Goal: Information Seeking & Learning: Learn about a topic

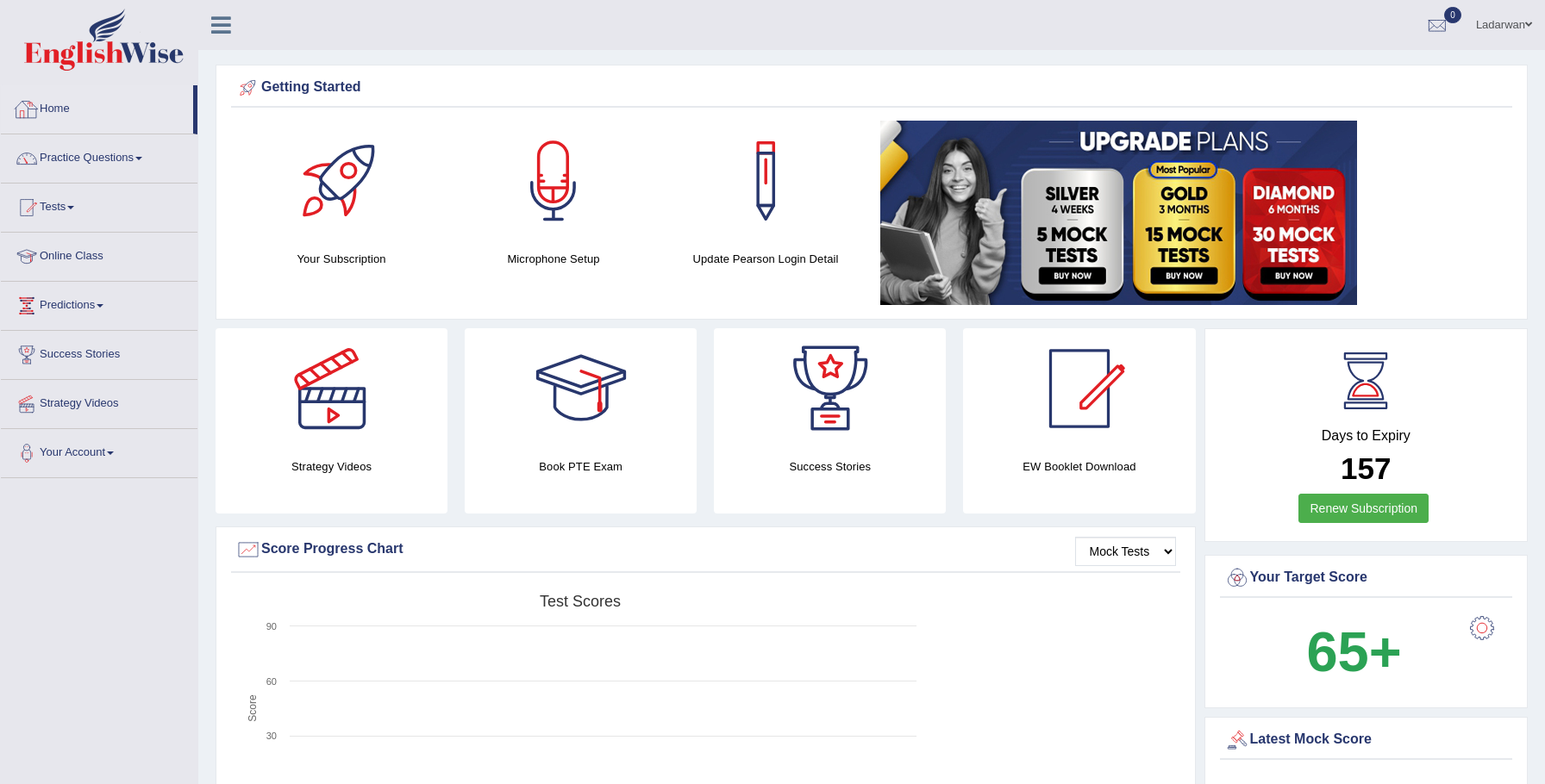
click at [63, 103] on link "Home" at bounding box center [97, 107] width 193 height 43
click at [113, 44] on img at bounding box center [104, 40] width 159 height 62
click at [76, 152] on link "Practice Questions" at bounding box center [99, 156] width 196 height 43
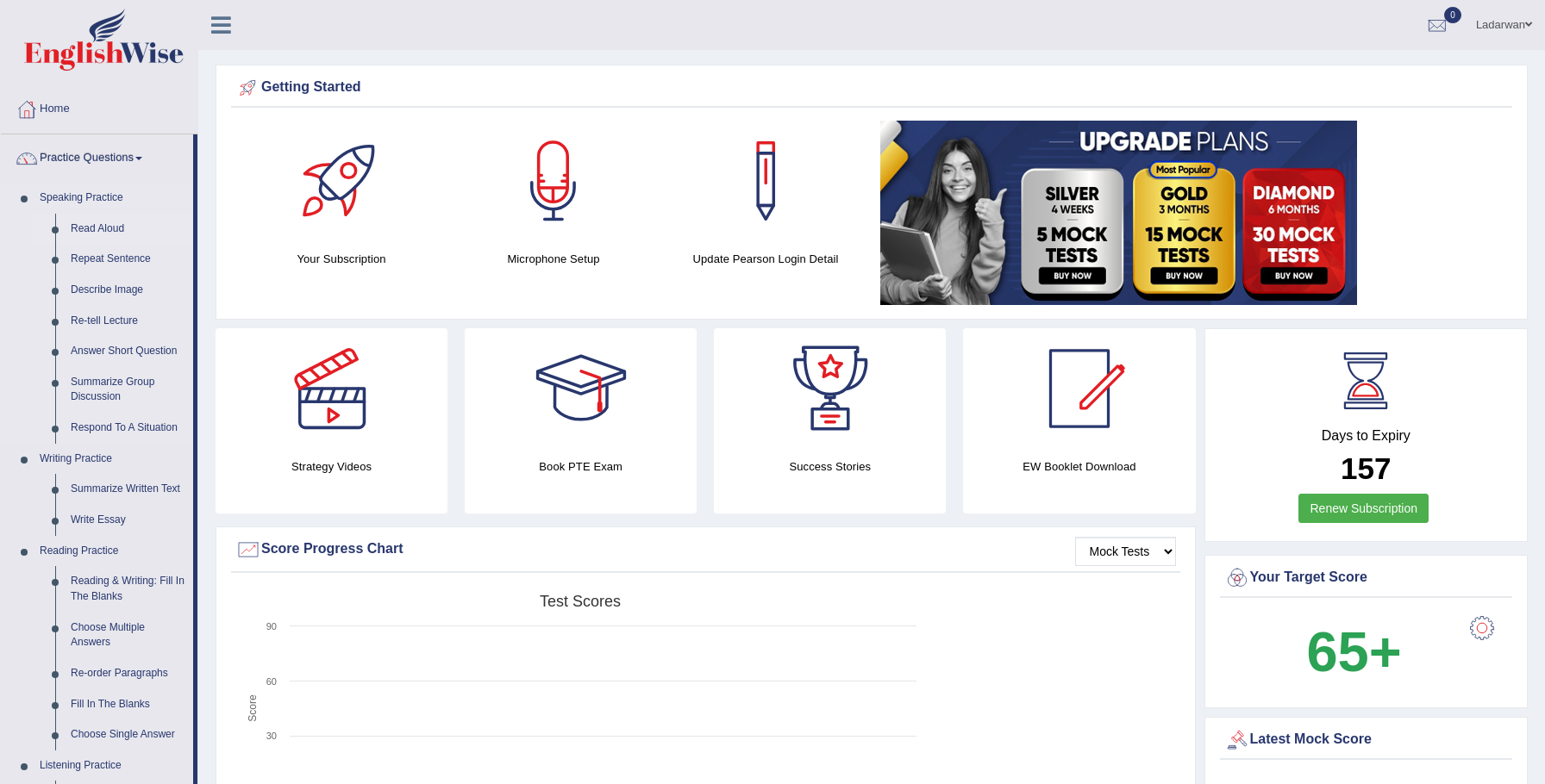
click at [115, 233] on link "Read Aloud" at bounding box center [128, 229] width 131 height 31
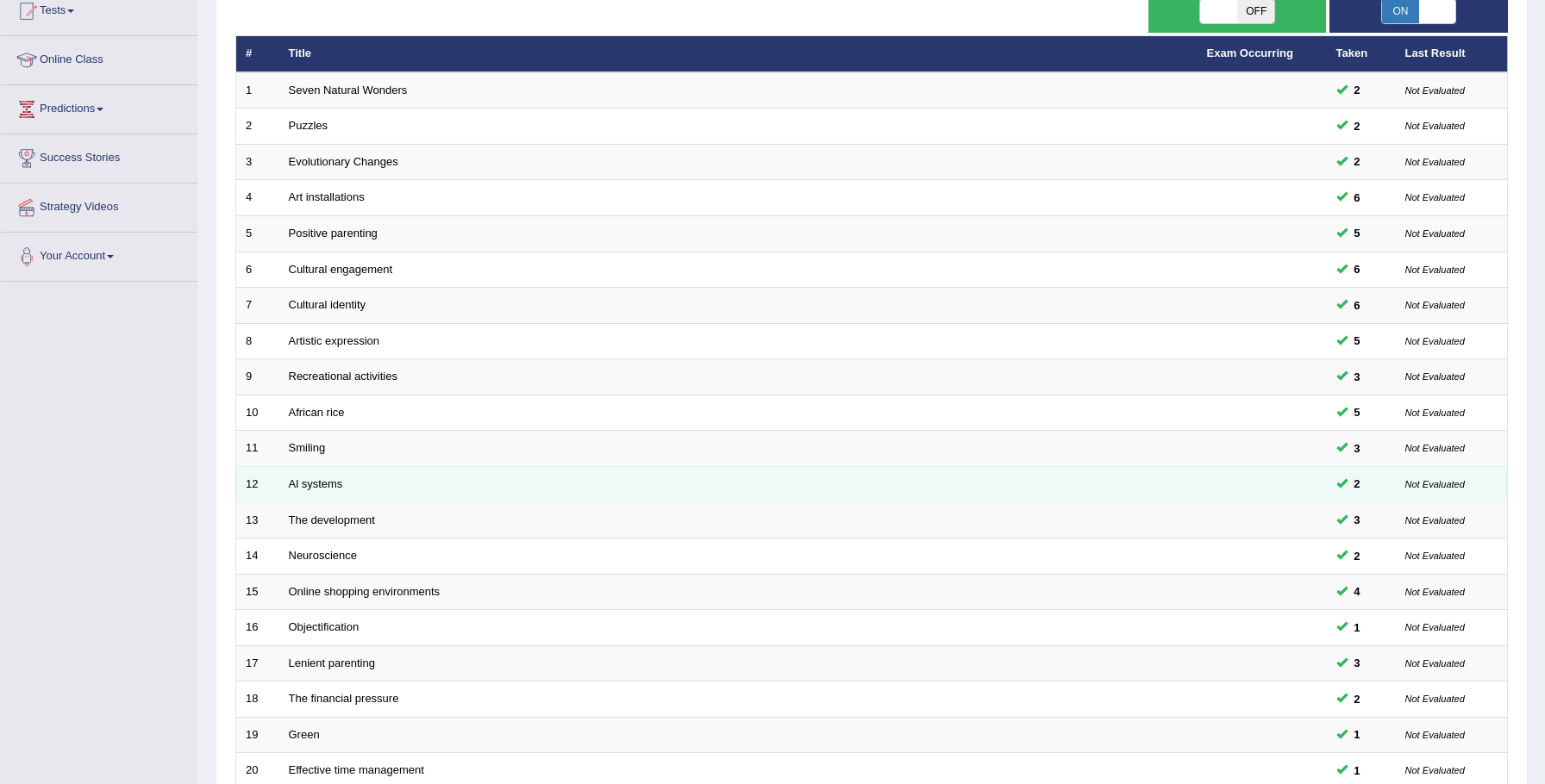
scroll to position [352, 0]
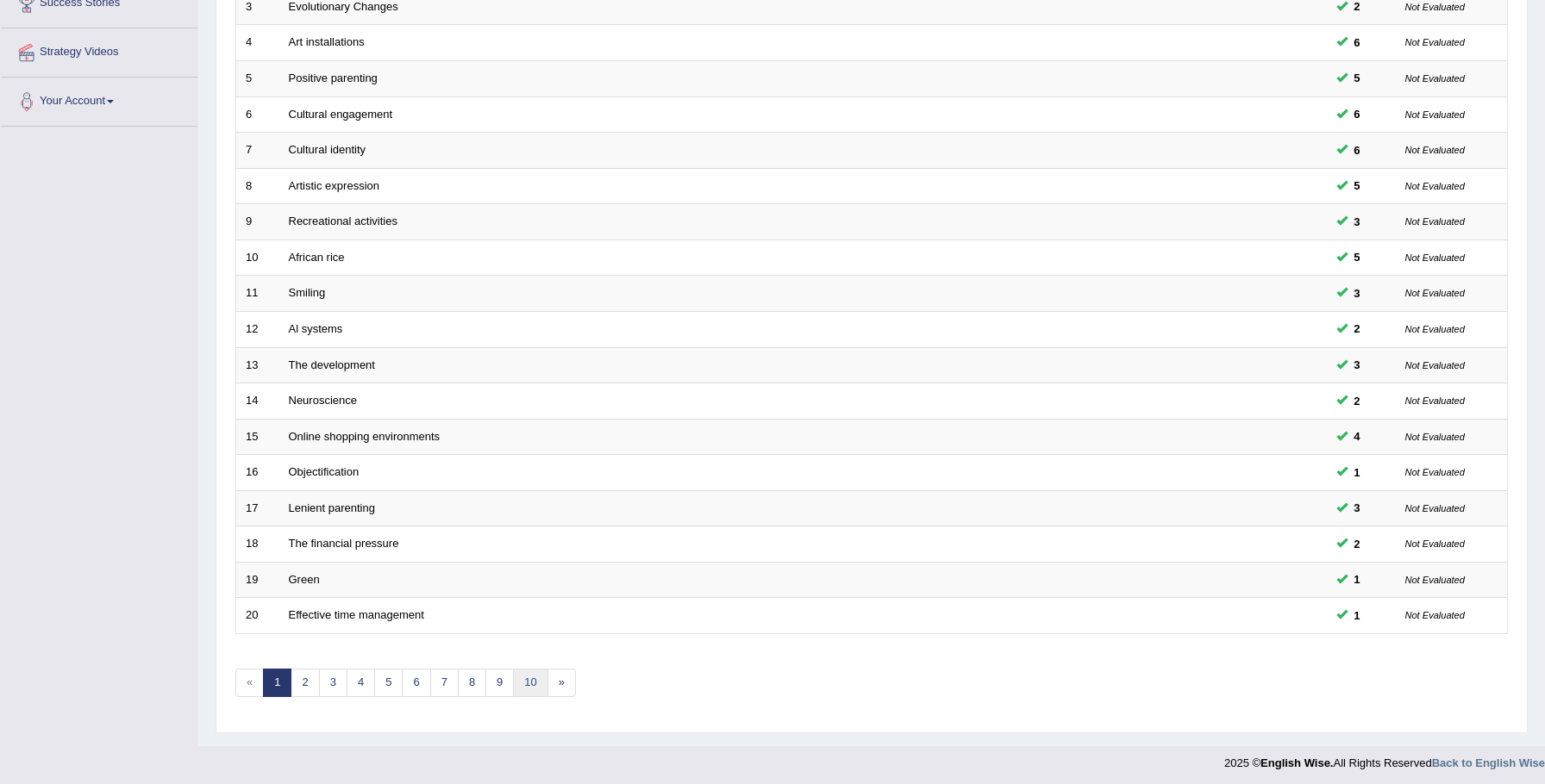
click at [530, 680] on link "10" at bounding box center [530, 683] width 34 height 29
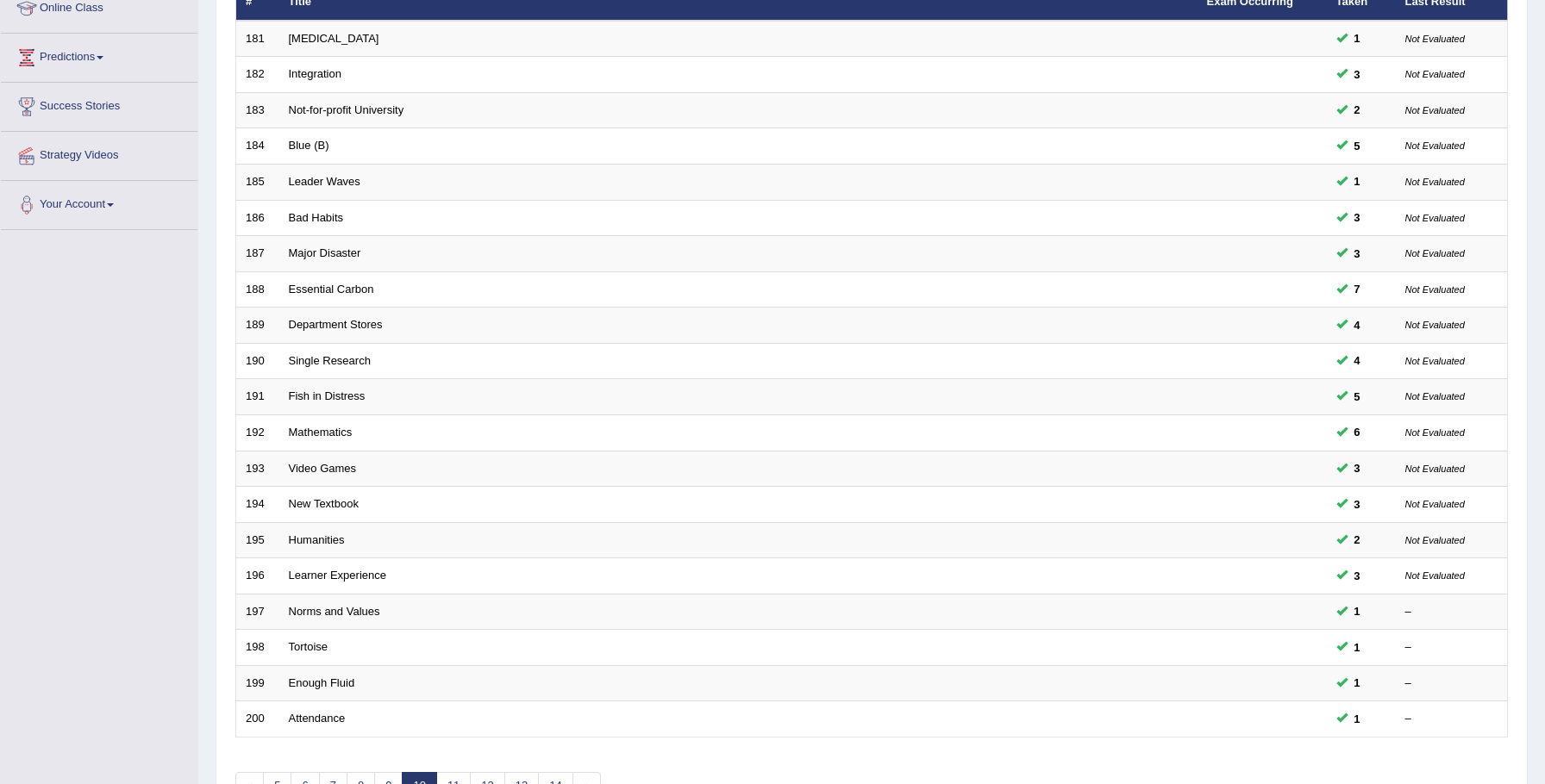
scroll to position [352, 0]
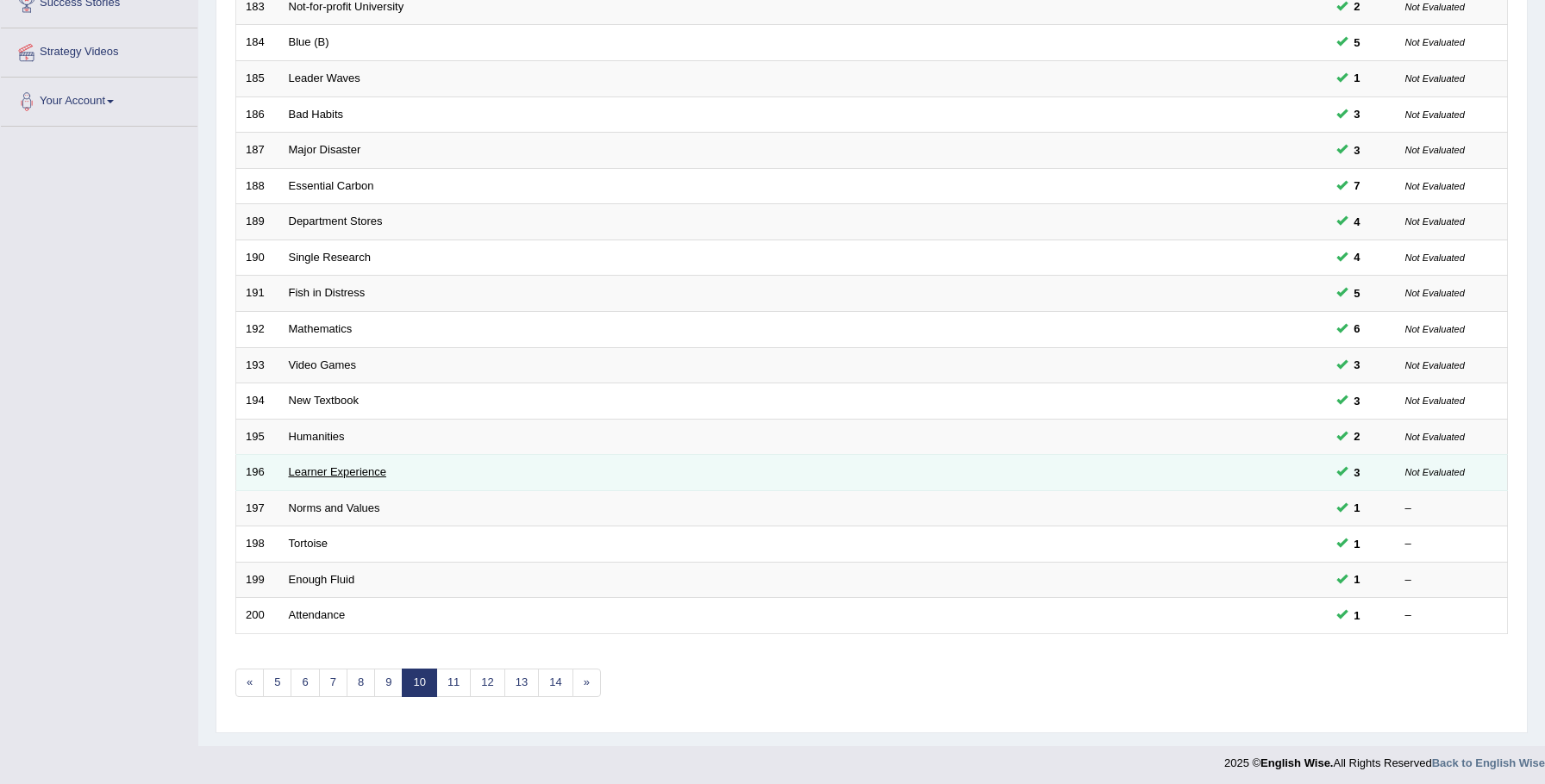
click at [343, 471] on link "Learner Experience" at bounding box center [338, 472] width 97 height 13
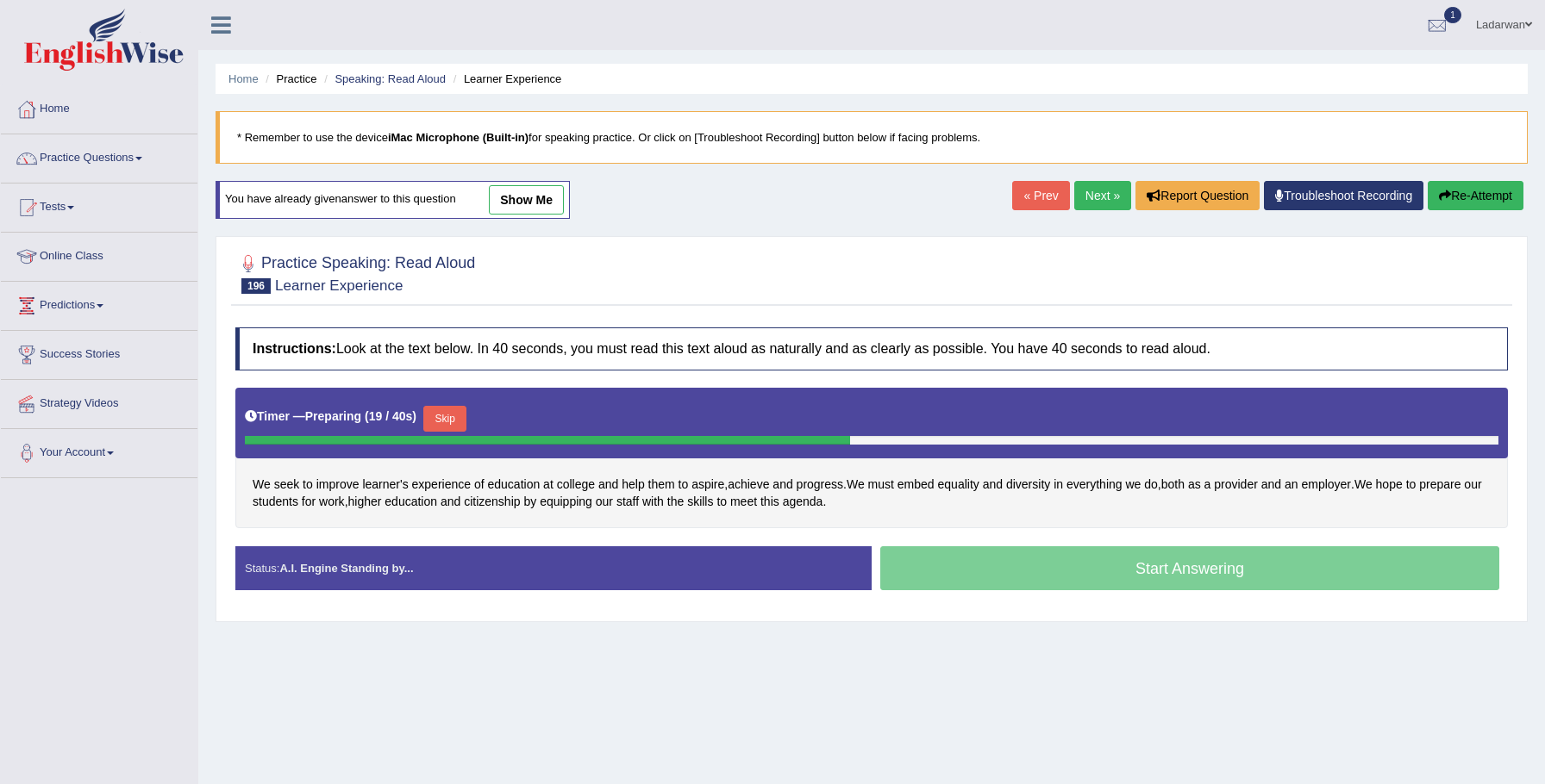
click at [449, 421] on button "Skip" at bounding box center [445, 419] width 43 height 26
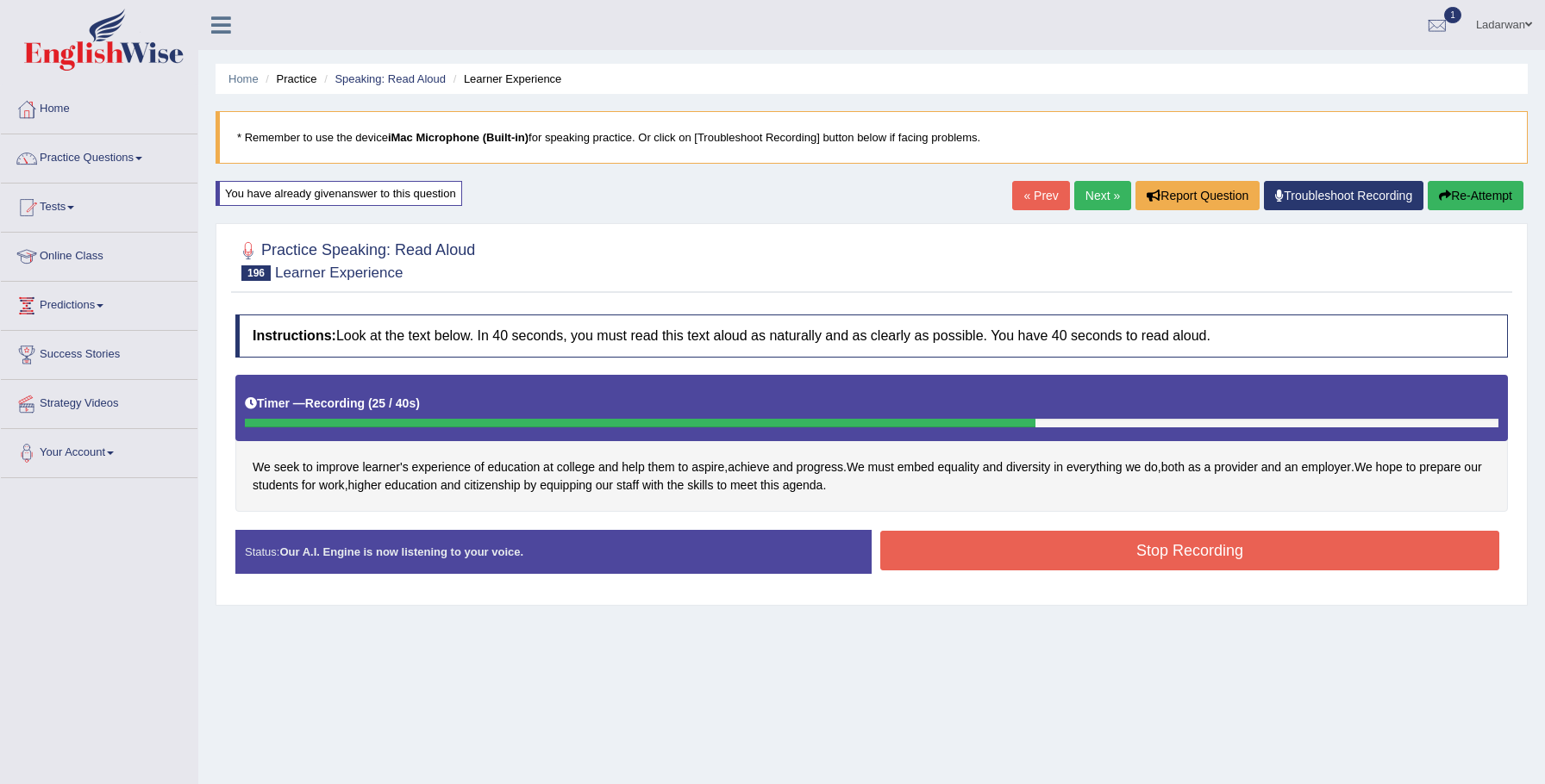
click at [1007, 547] on button "Stop Recording" at bounding box center [1189, 551] width 619 height 40
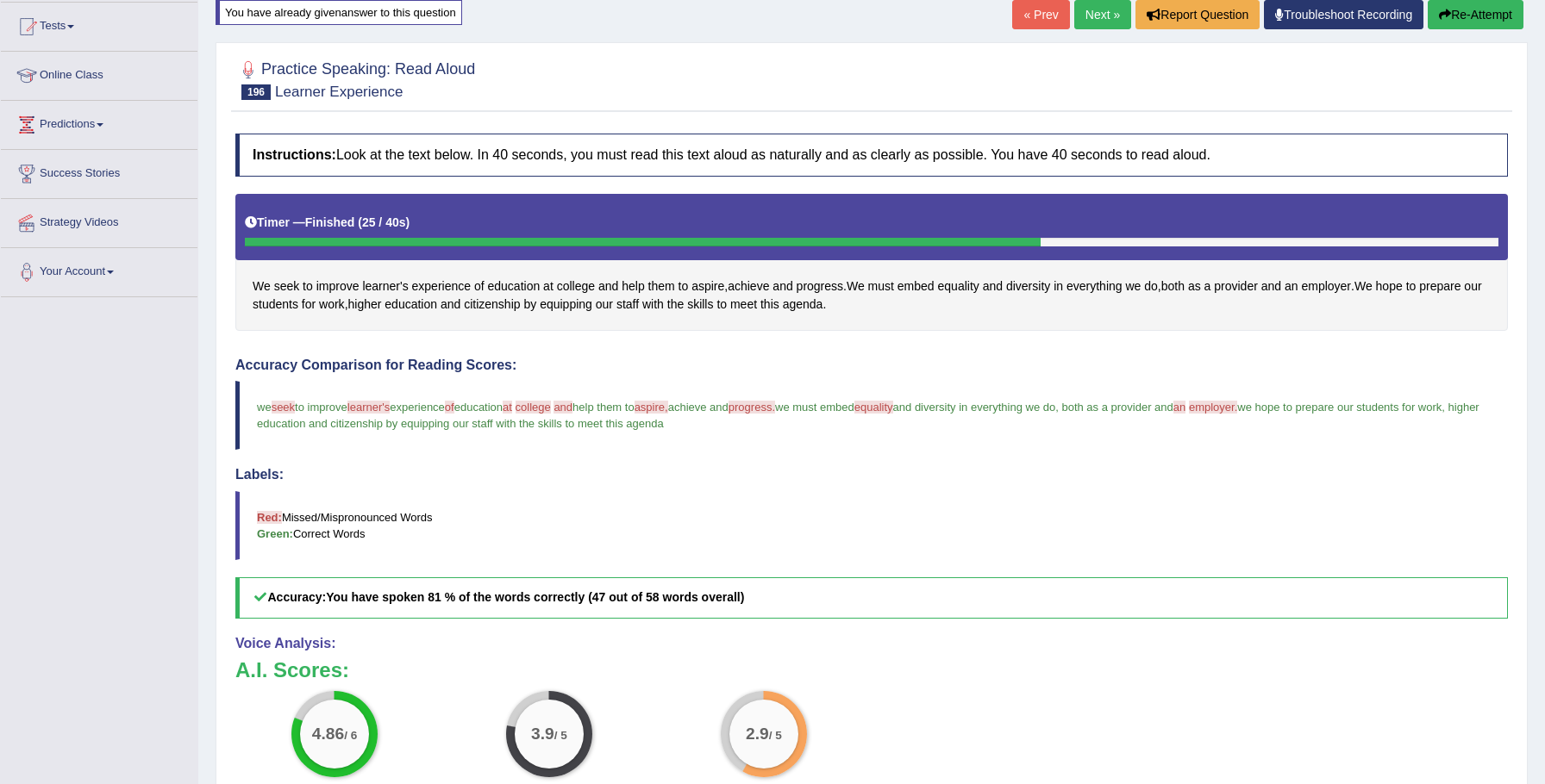
scroll to position [178, 0]
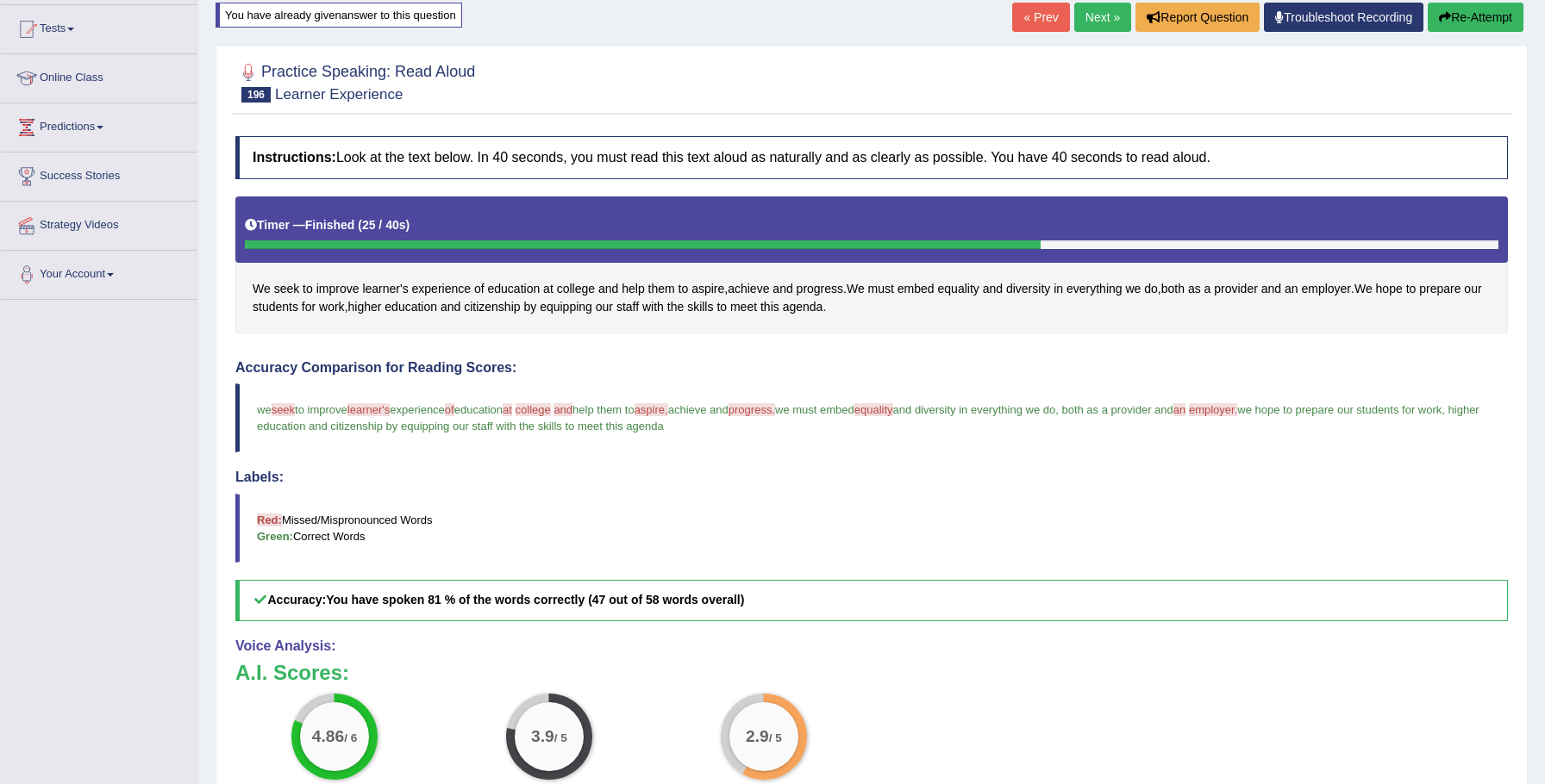
click at [1087, 14] on link "Next »" at bounding box center [1102, 17] width 57 height 30
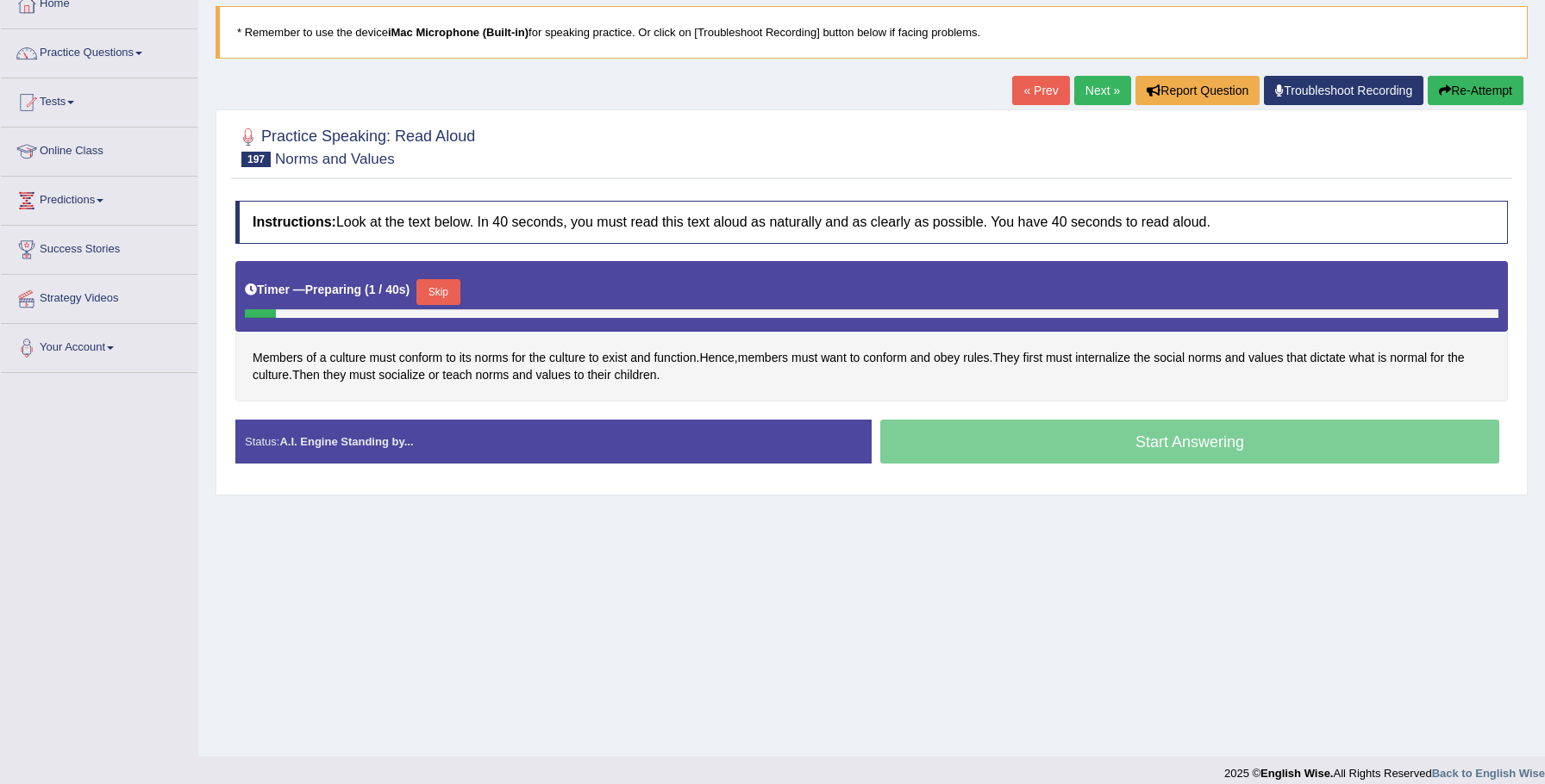
scroll to position [120, 0]
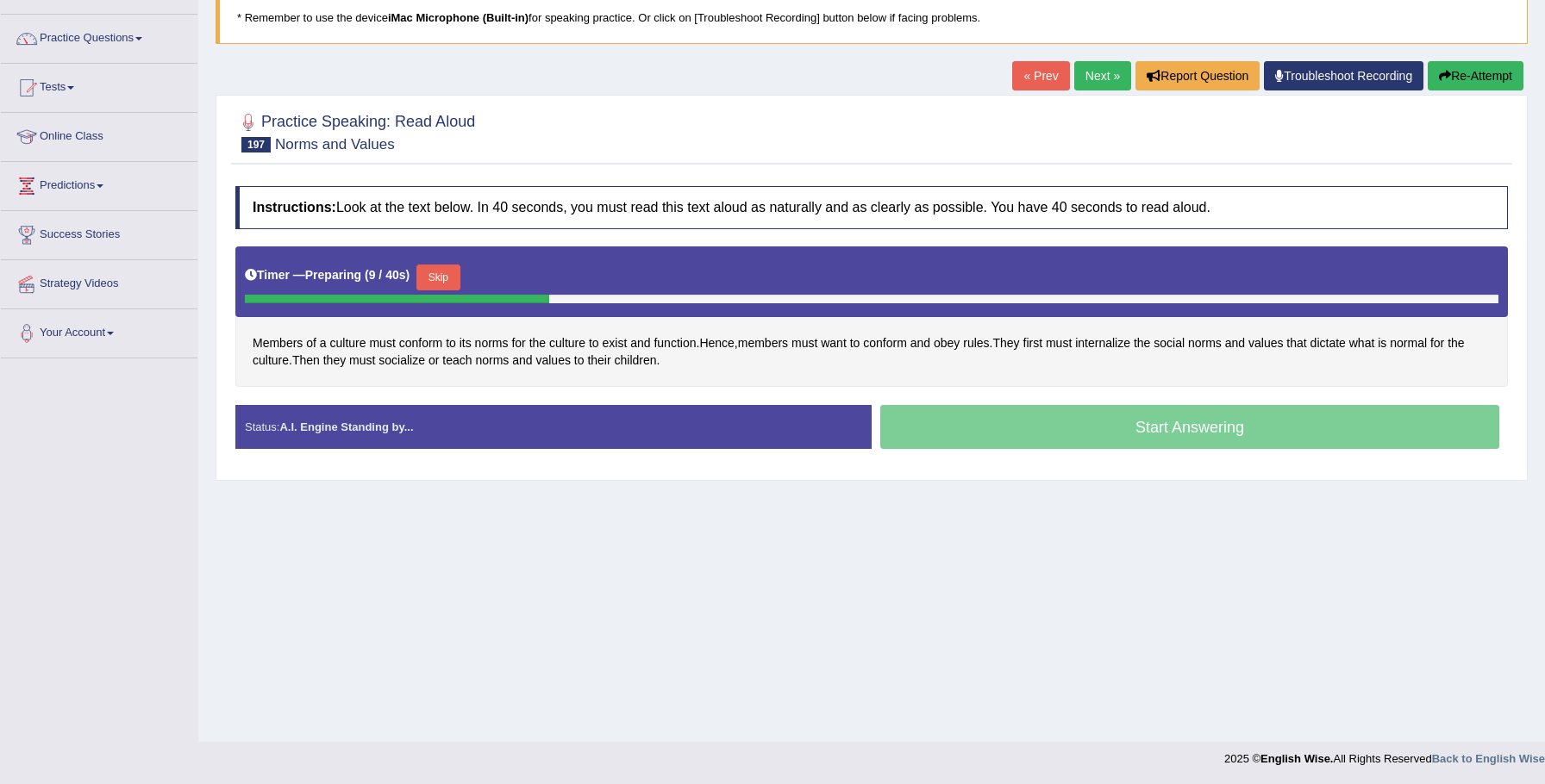
click at [457, 279] on button "Skip" at bounding box center [438, 277] width 43 height 26
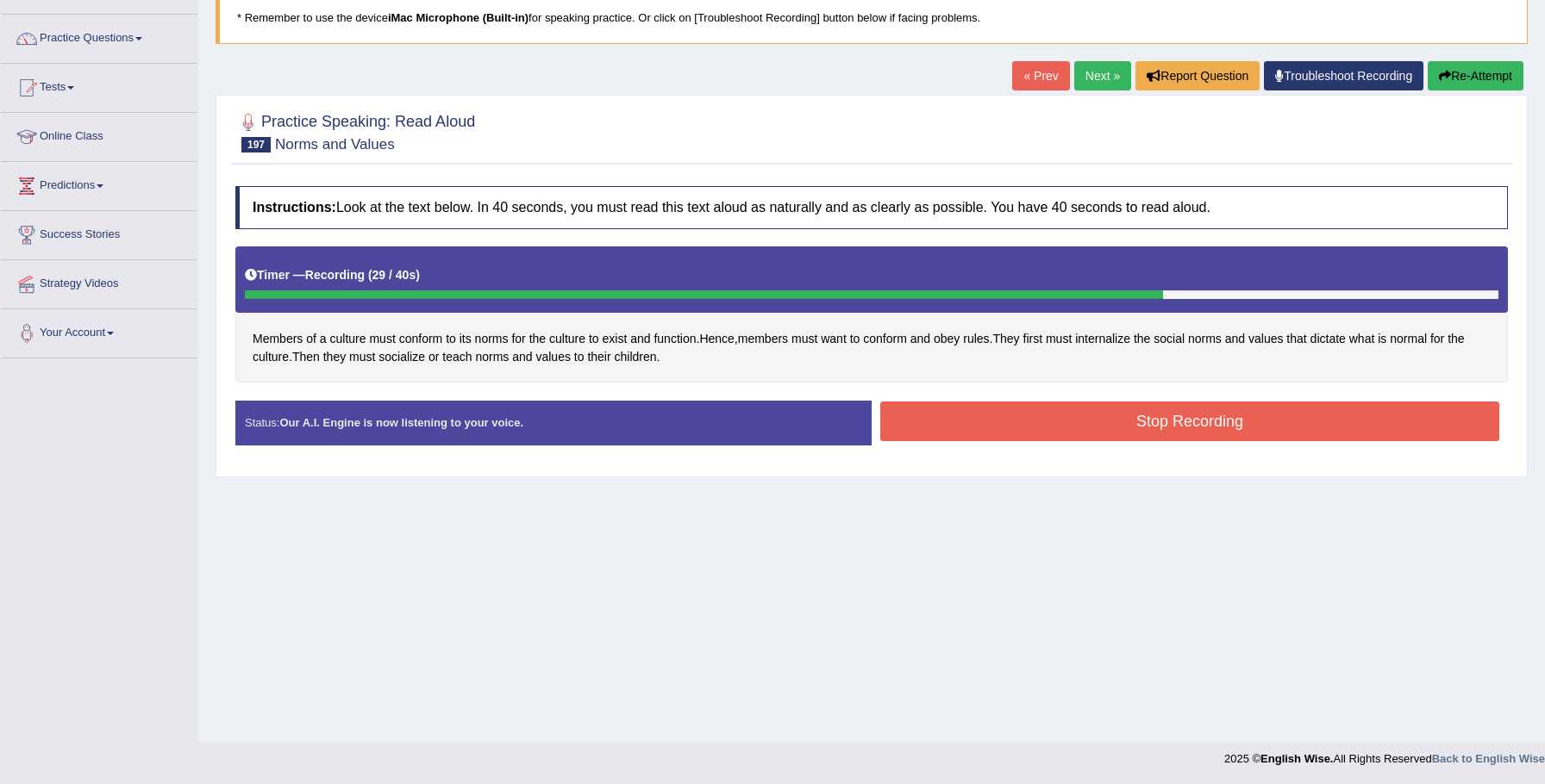
click at [1446, 75] on button "Re-Attempt" at bounding box center [1476, 76] width 95 height 30
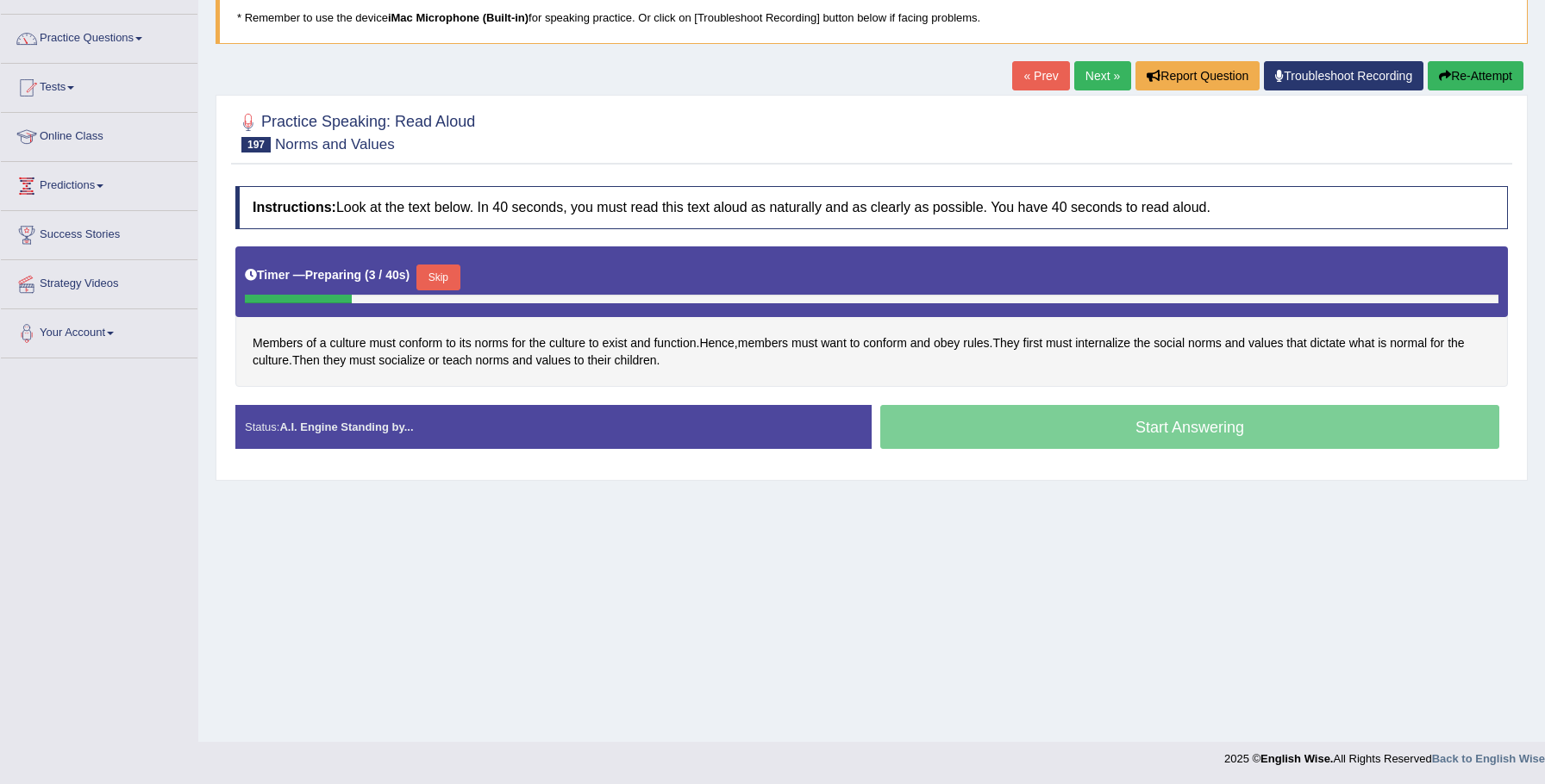
click at [431, 277] on button "Skip" at bounding box center [438, 277] width 43 height 26
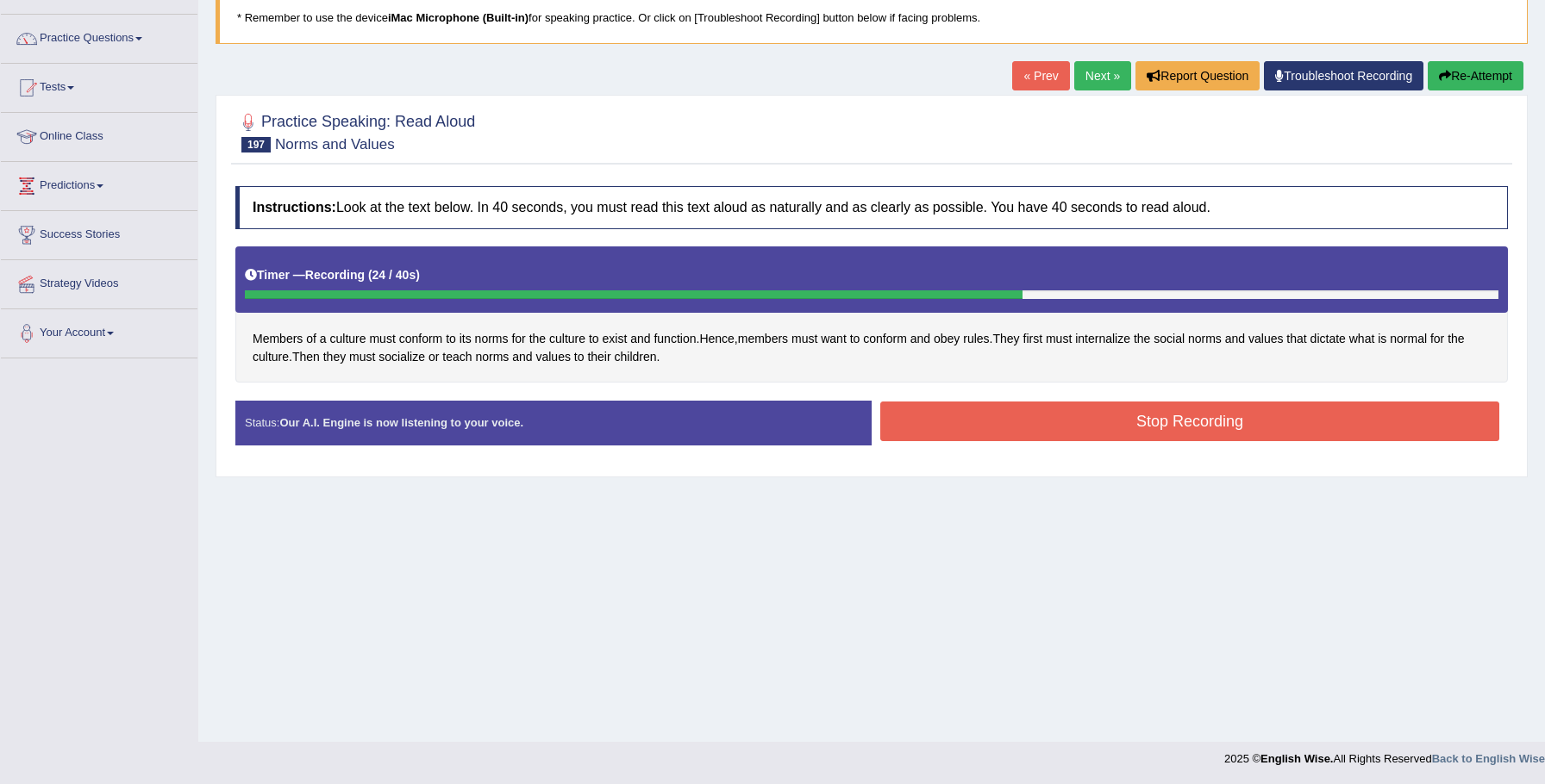
click at [991, 408] on button "Stop Recording" at bounding box center [1189, 421] width 619 height 40
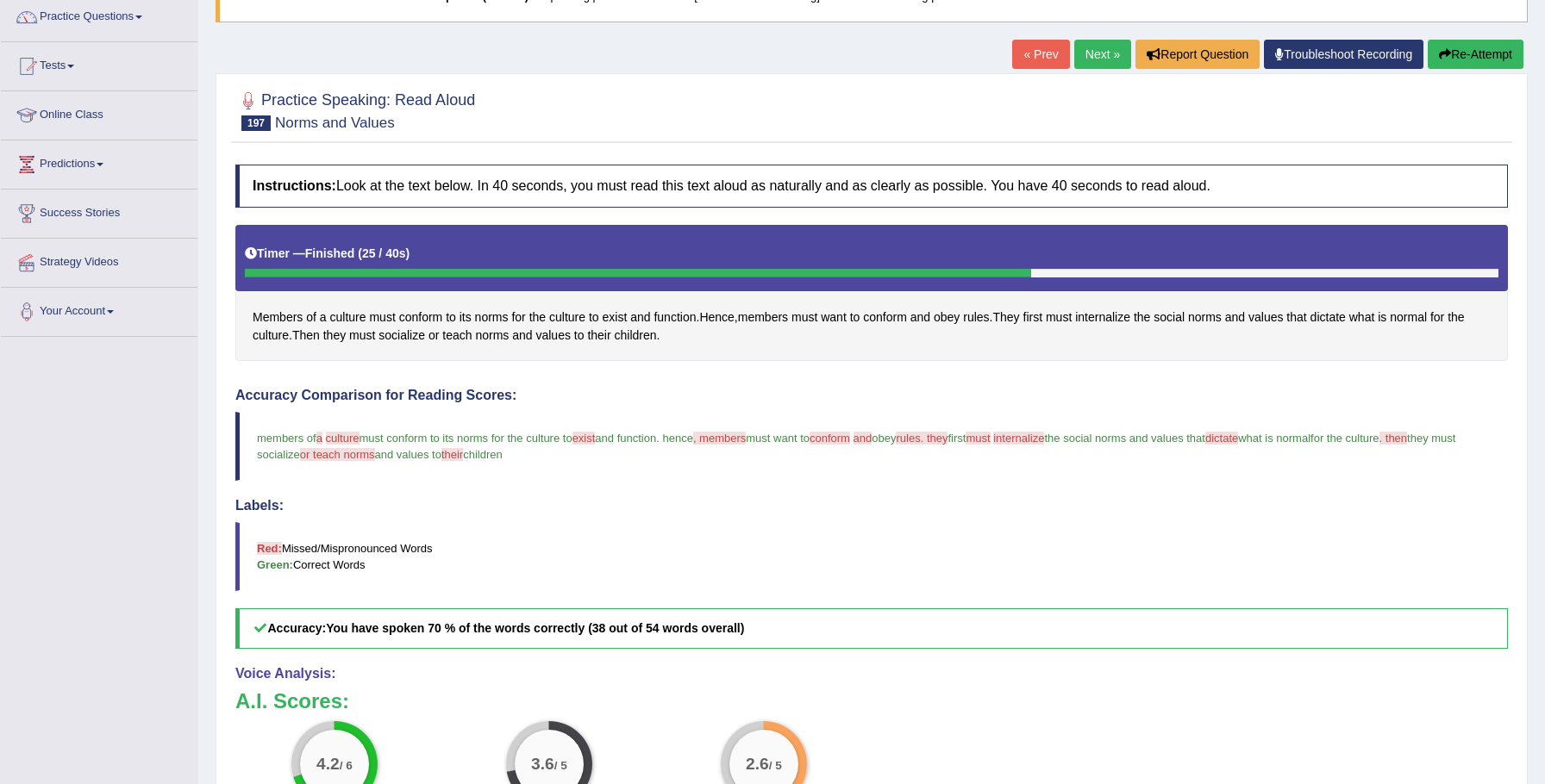
scroll to position [146, 0]
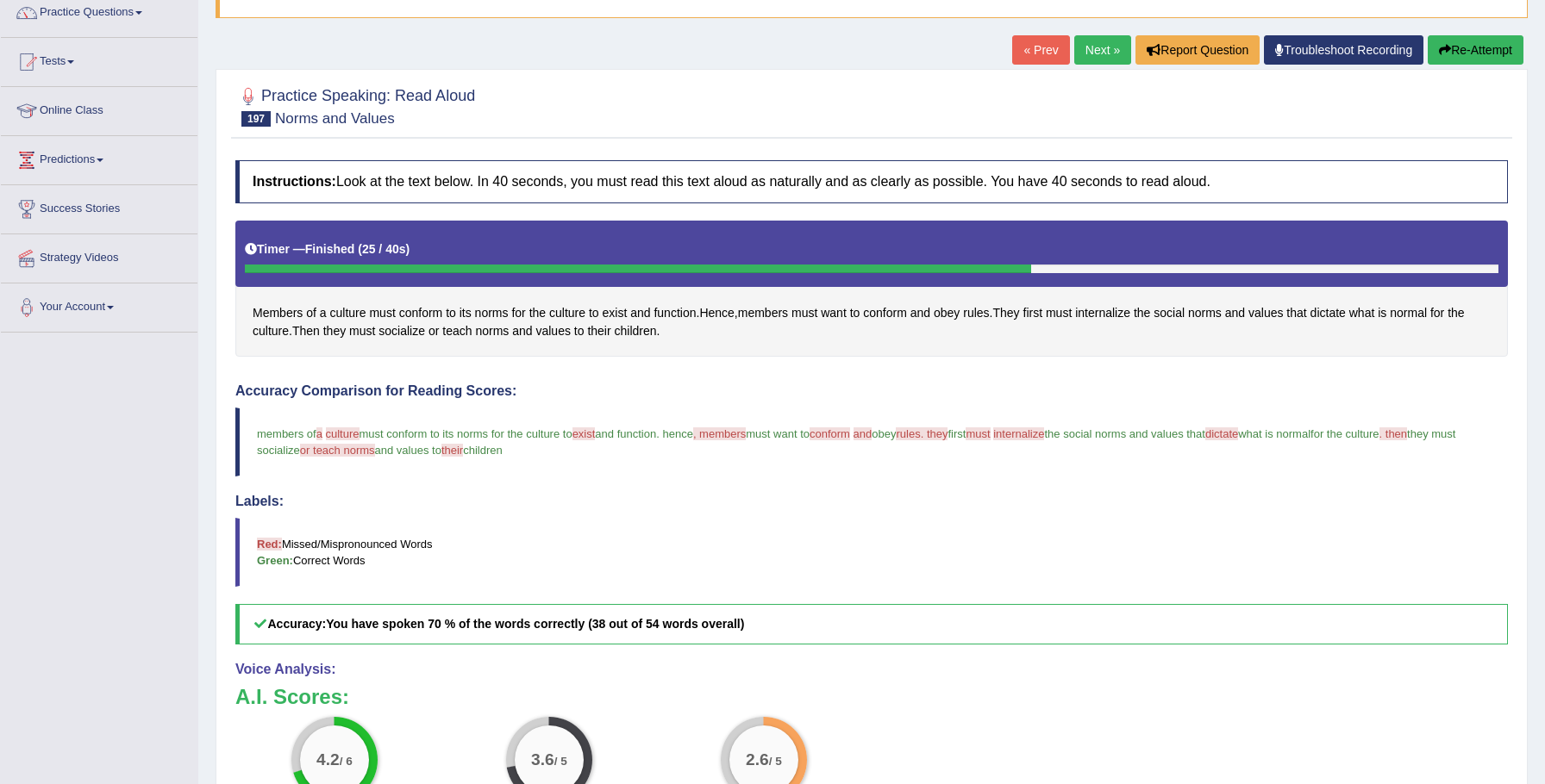
click at [1441, 50] on icon "button" at bounding box center [1444, 50] width 12 height 12
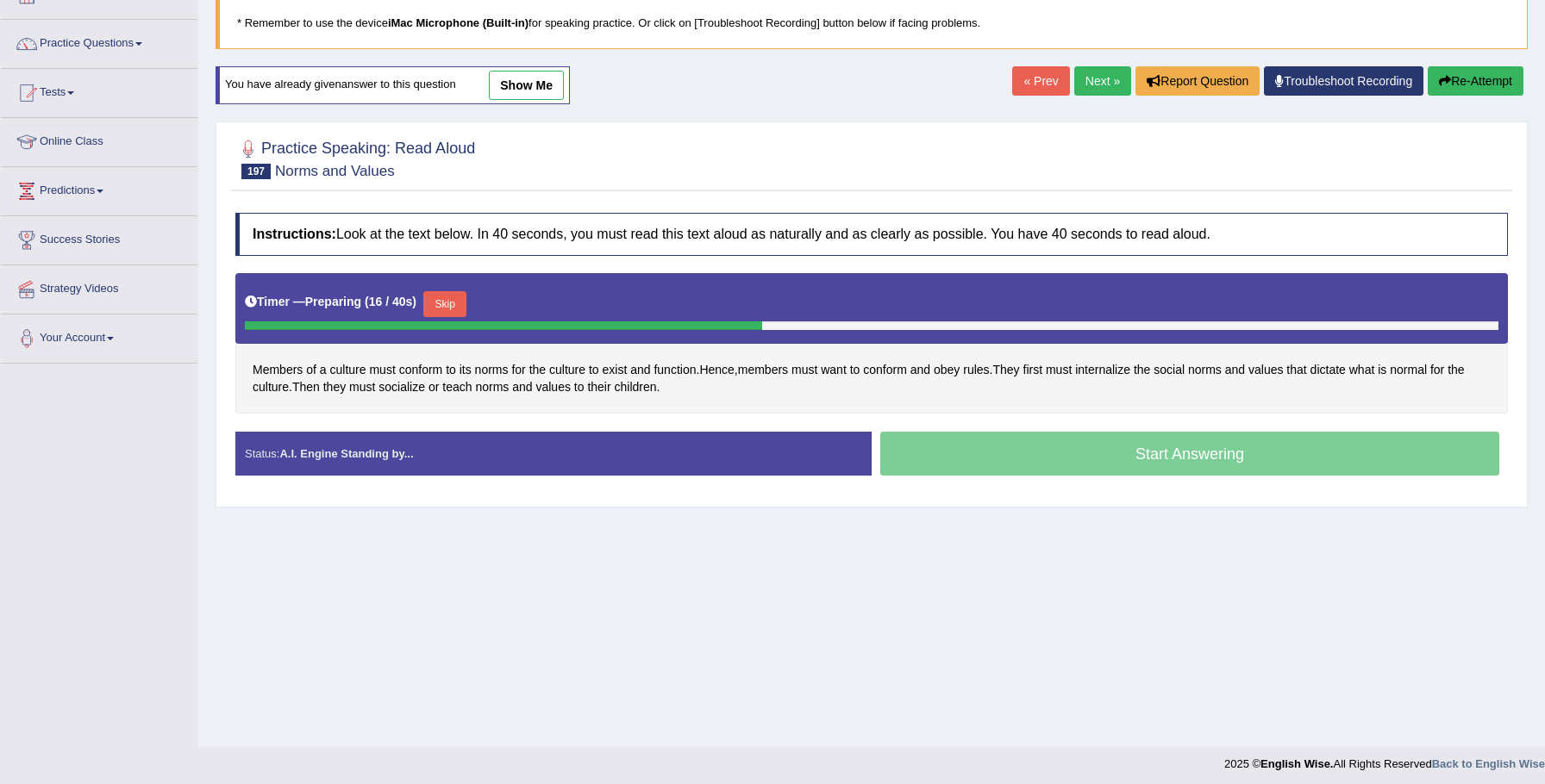
scroll to position [120, 0]
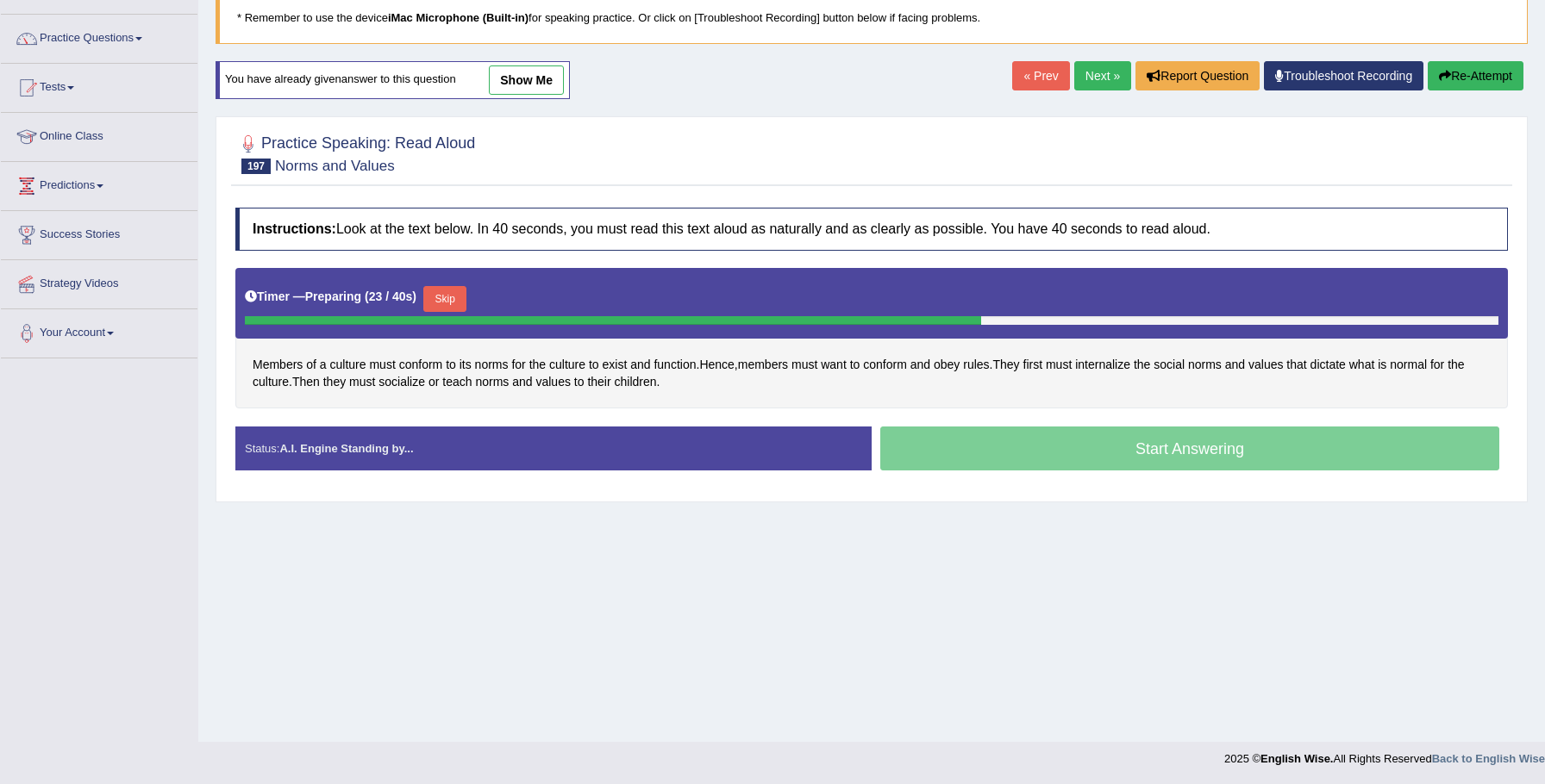
click at [462, 299] on button "Skip" at bounding box center [445, 299] width 43 height 26
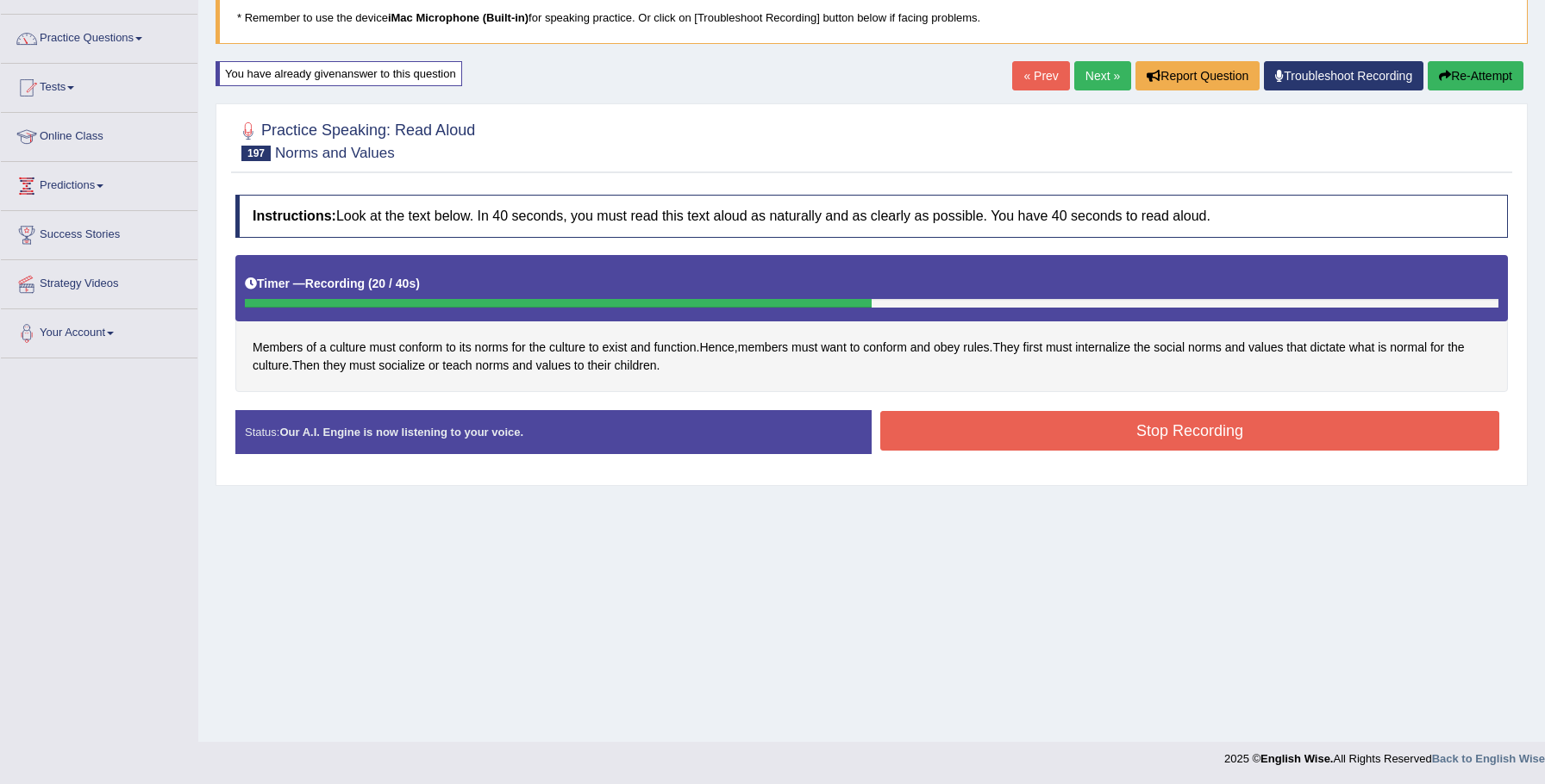
click at [961, 429] on button "Stop Recording" at bounding box center [1189, 431] width 619 height 40
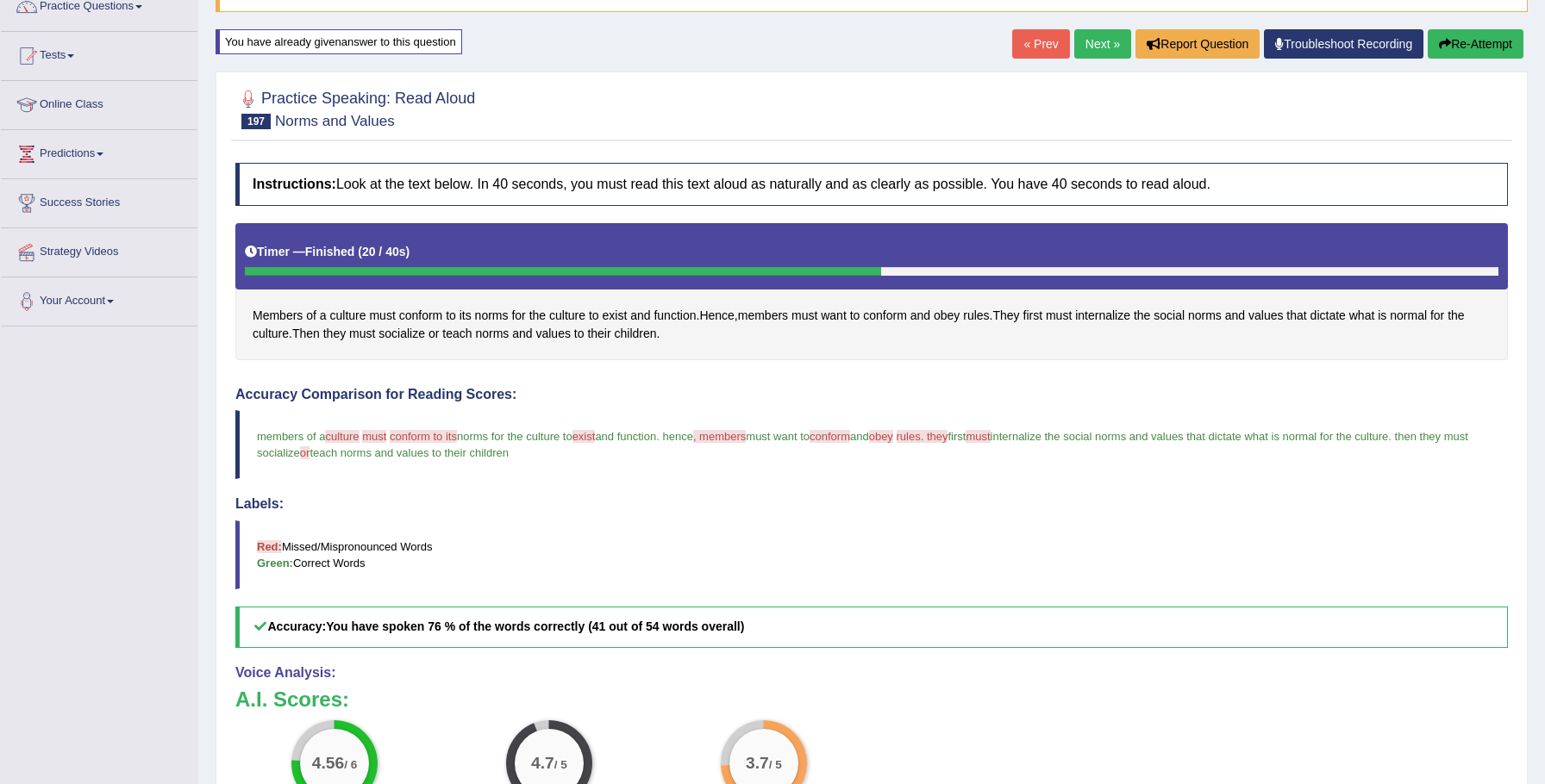
scroll to position [150, 0]
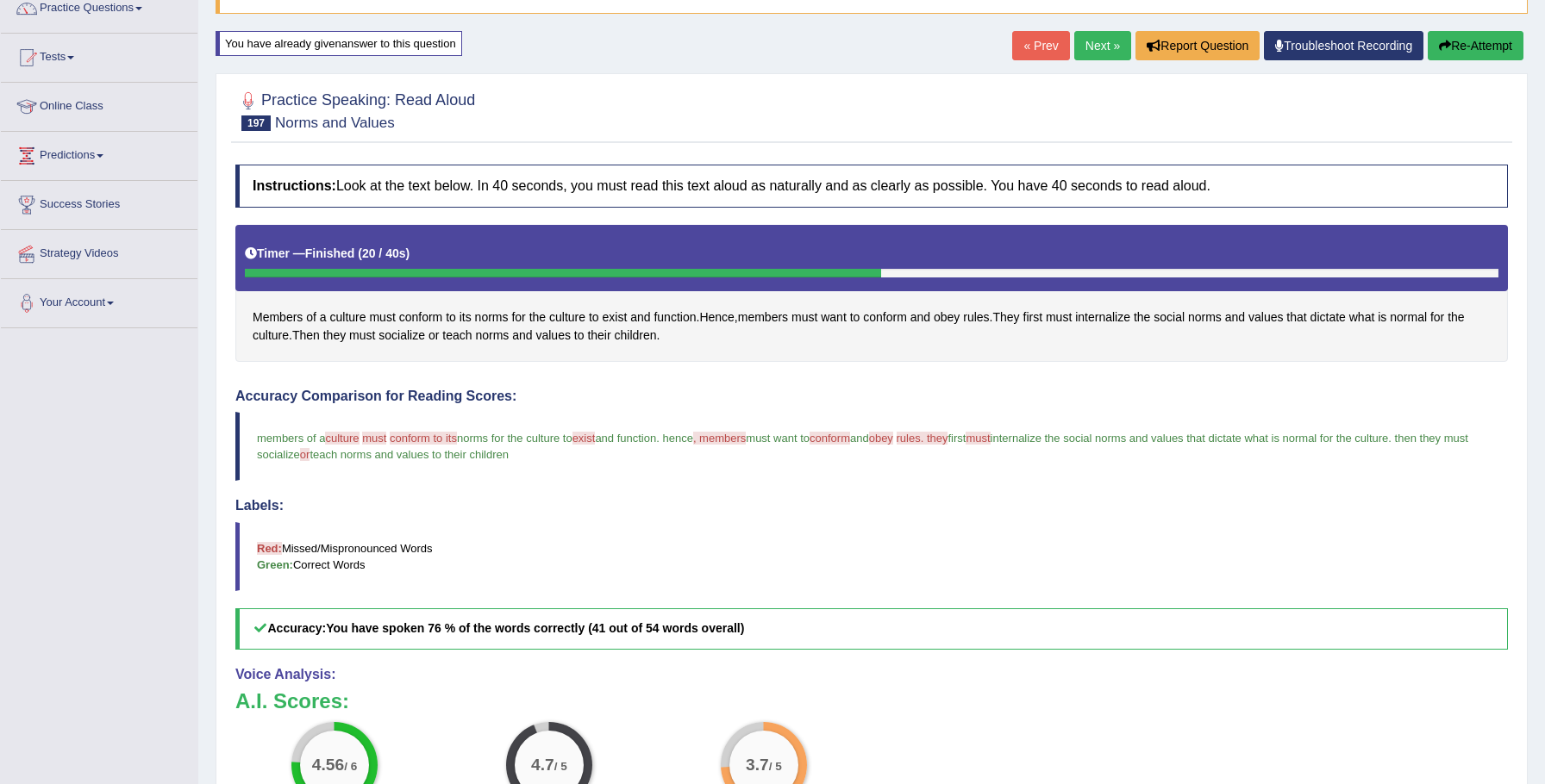
click at [1094, 50] on link "Next »" at bounding box center [1102, 45] width 57 height 30
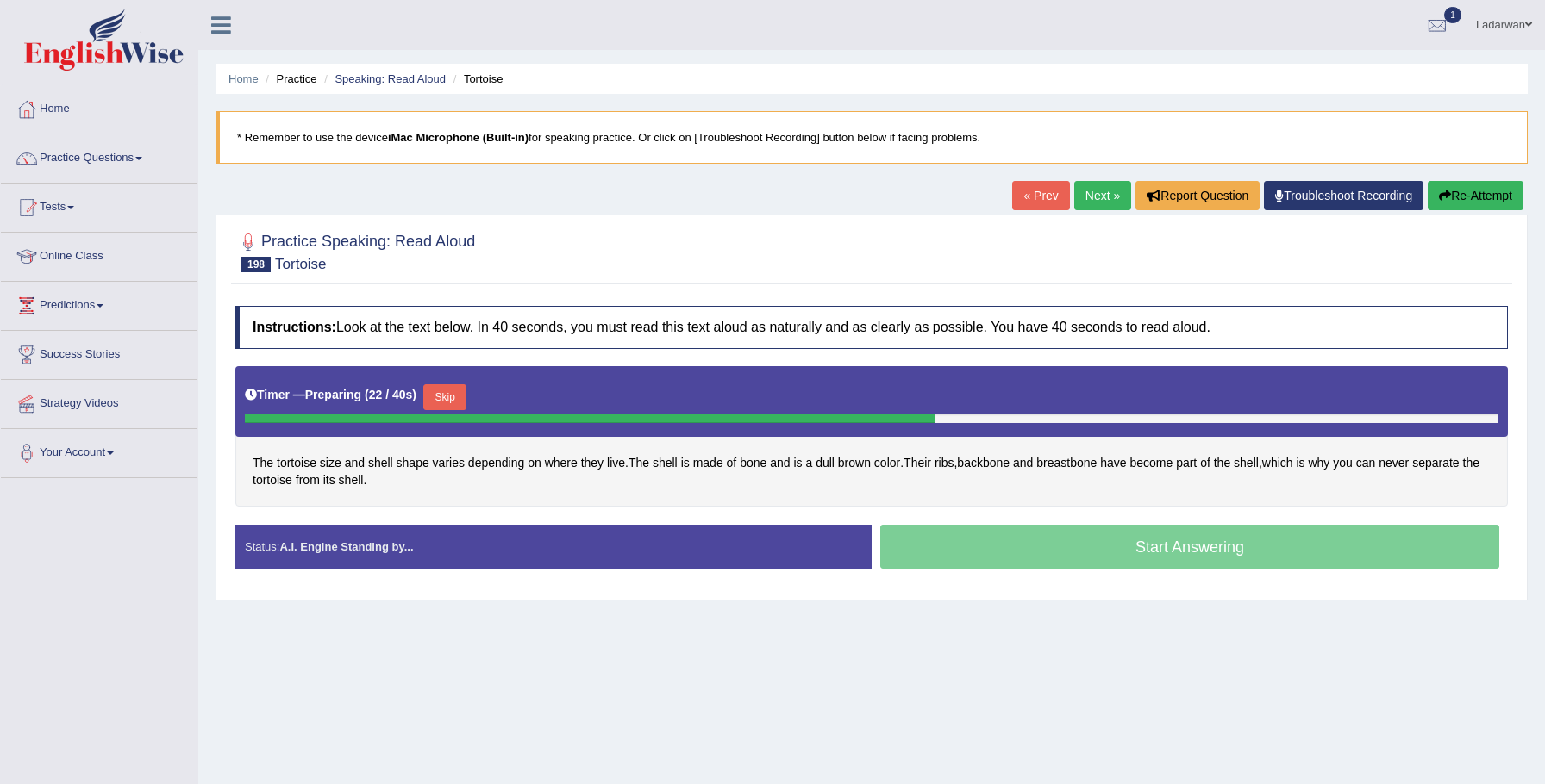
click at [447, 400] on button "Skip" at bounding box center [445, 397] width 43 height 26
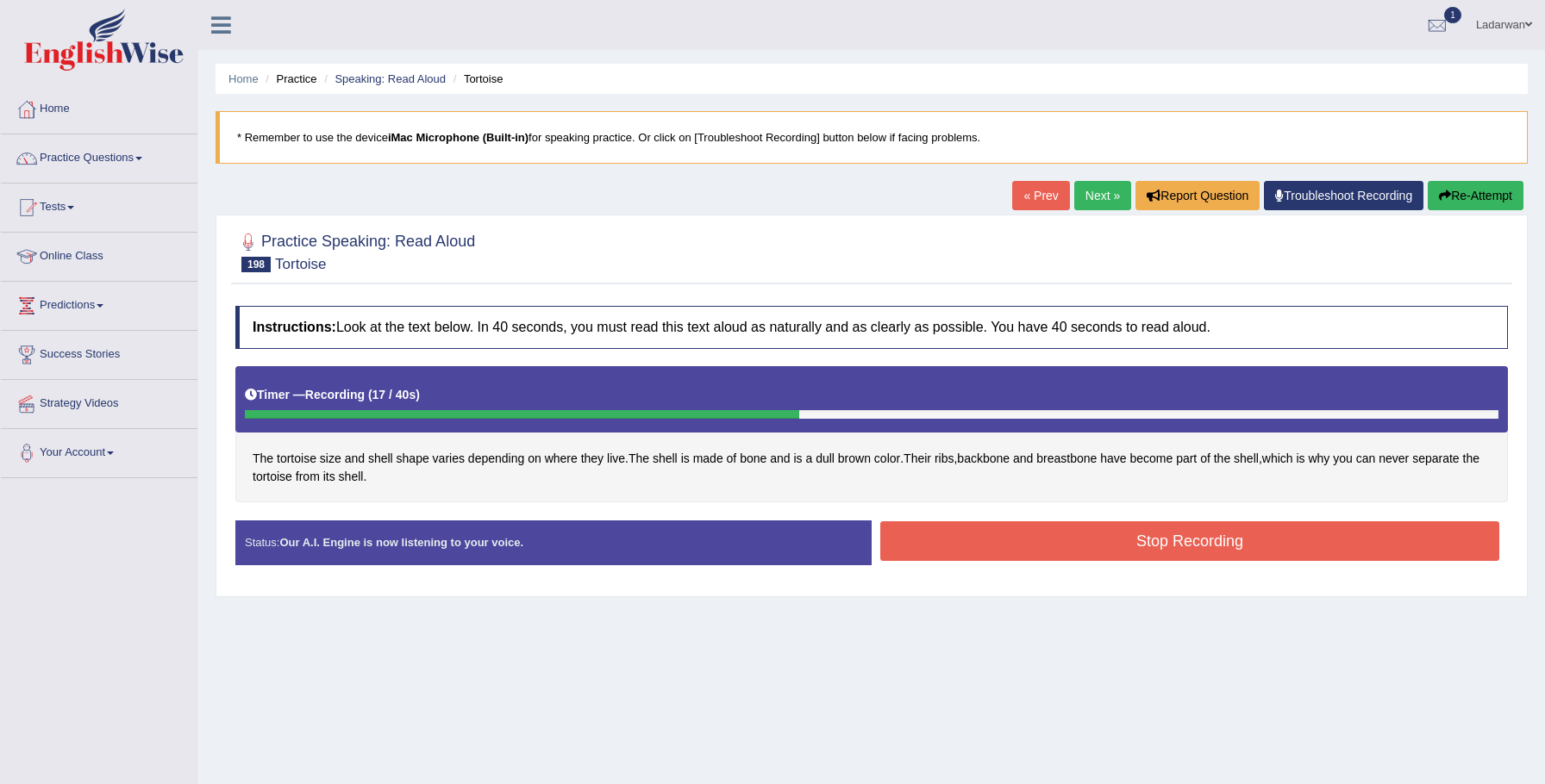
click at [983, 542] on button "Stop Recording" at bounding box center [1189, 541] width 619 height 40
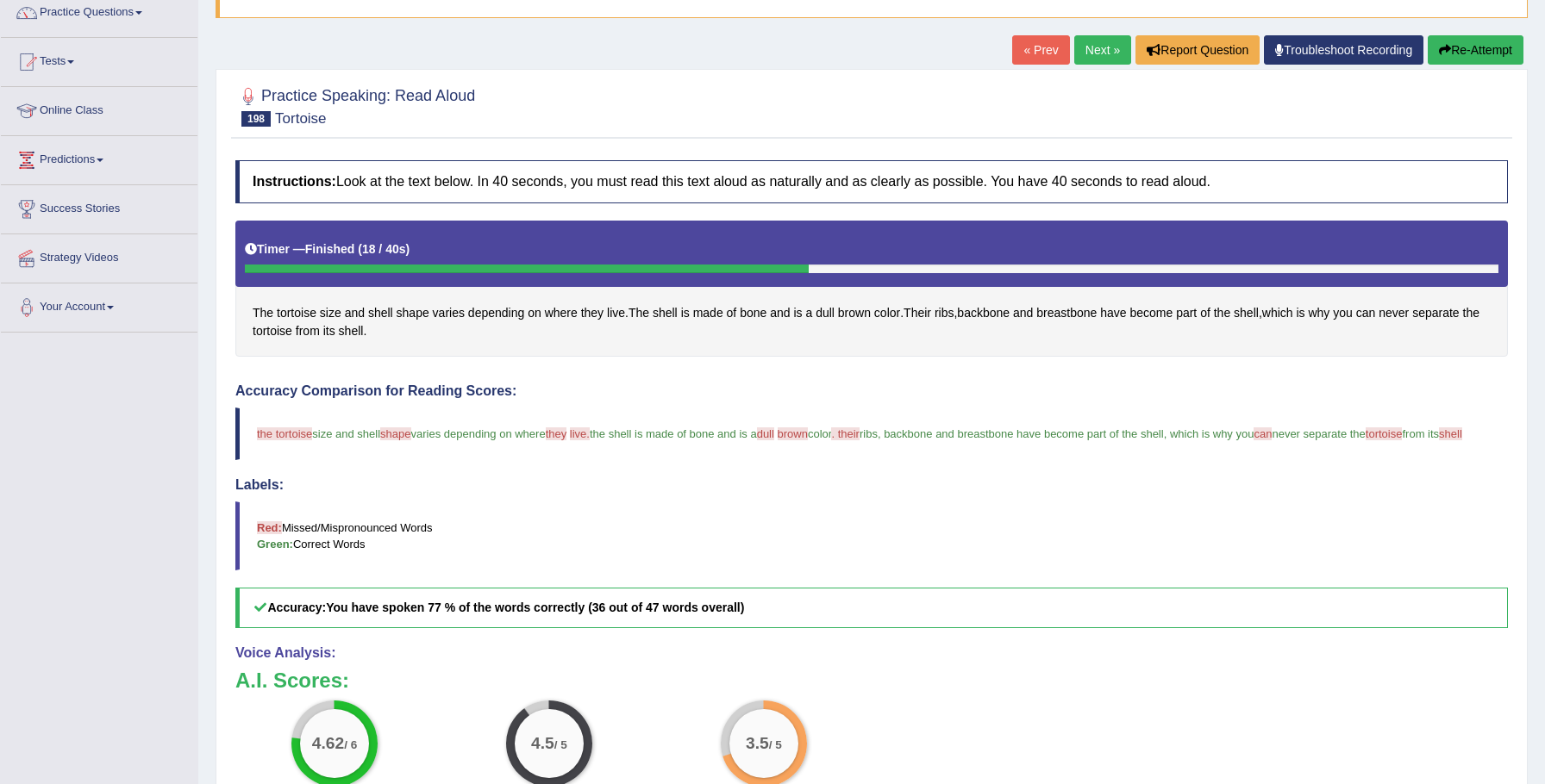
scroll to position [122, 0]
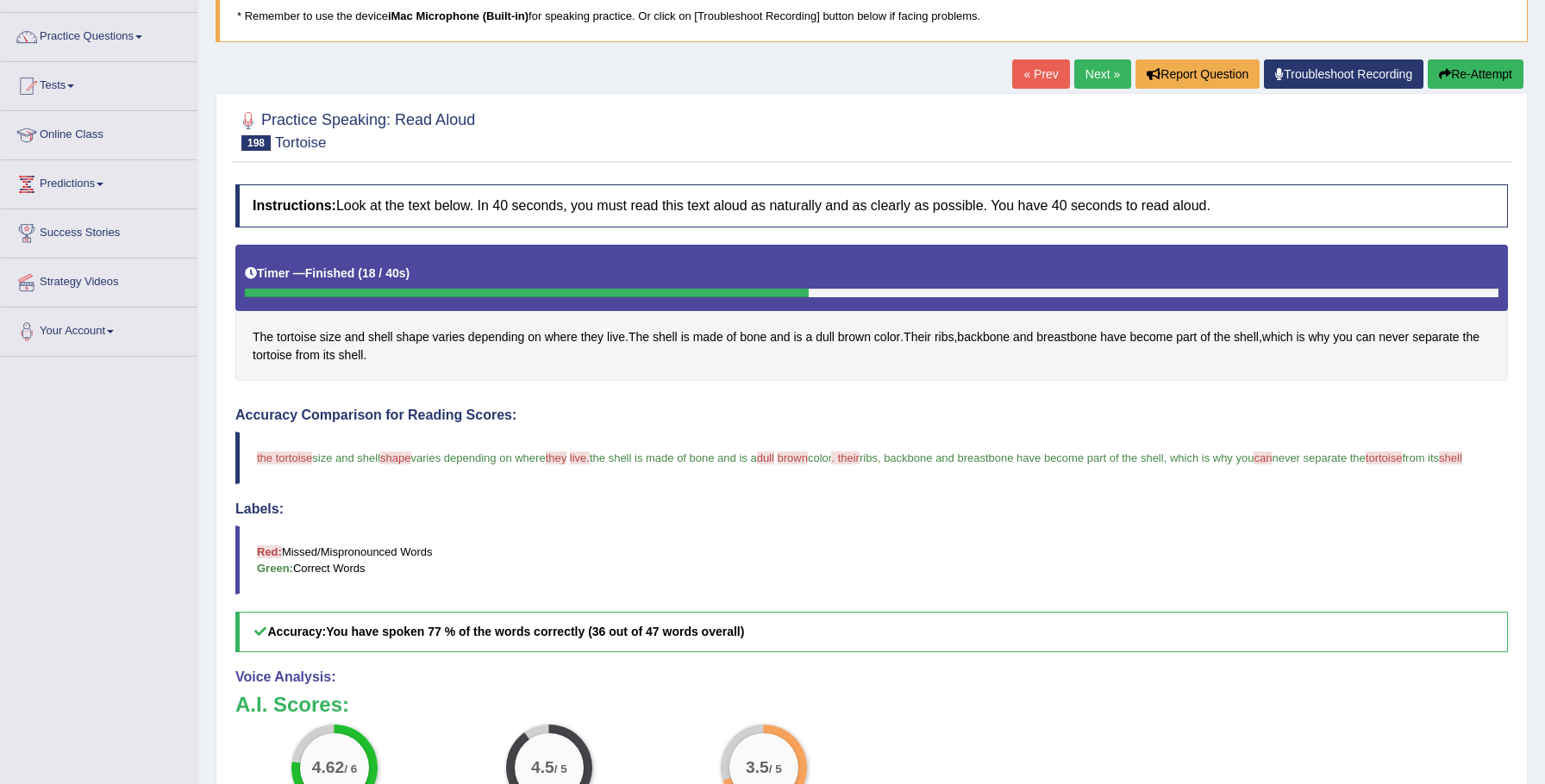
click at [1094, 74] on link "Next »" at bounding box center [1102, 74] width 57 height 30
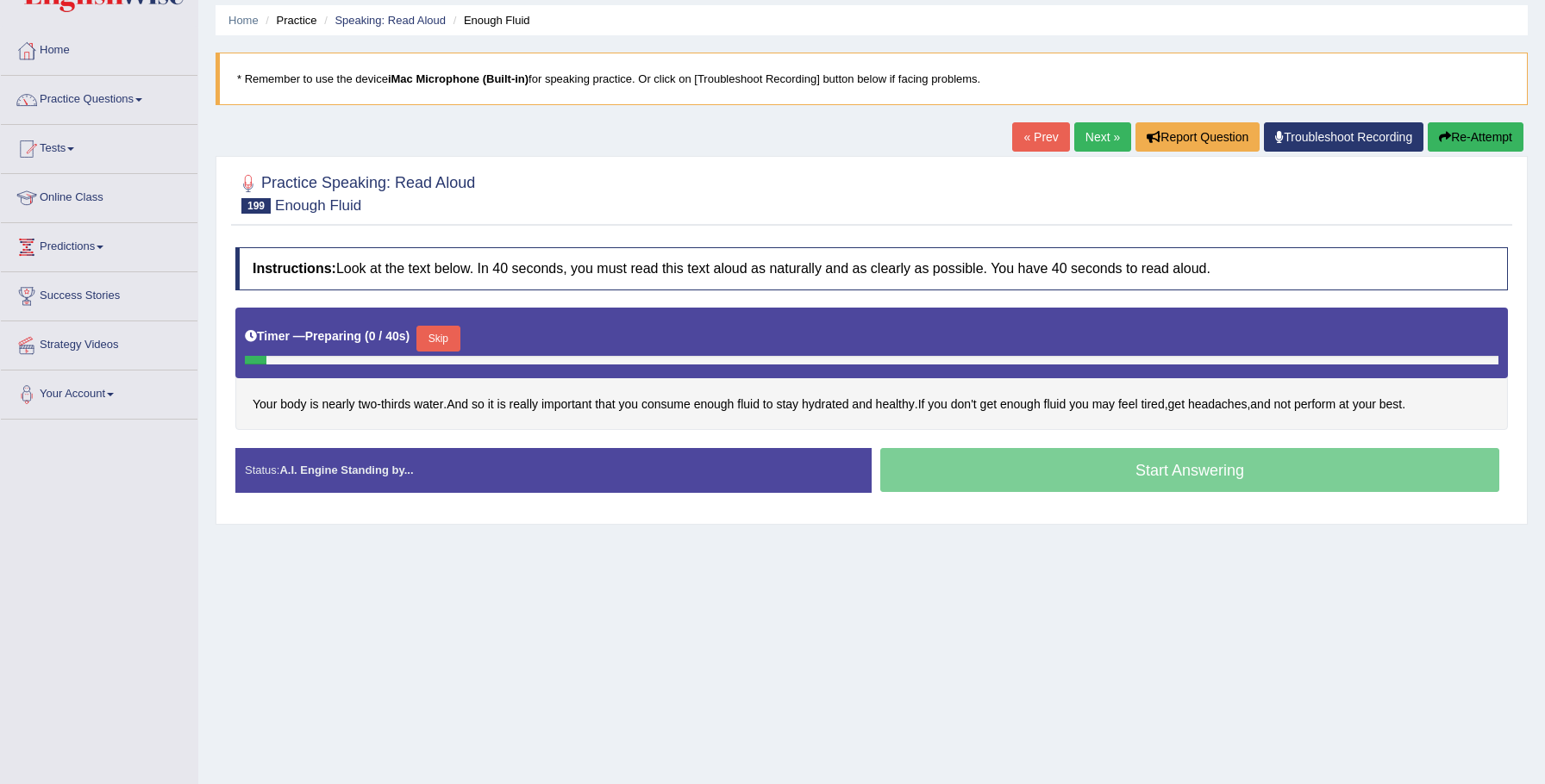
scroll to position [120, 0]
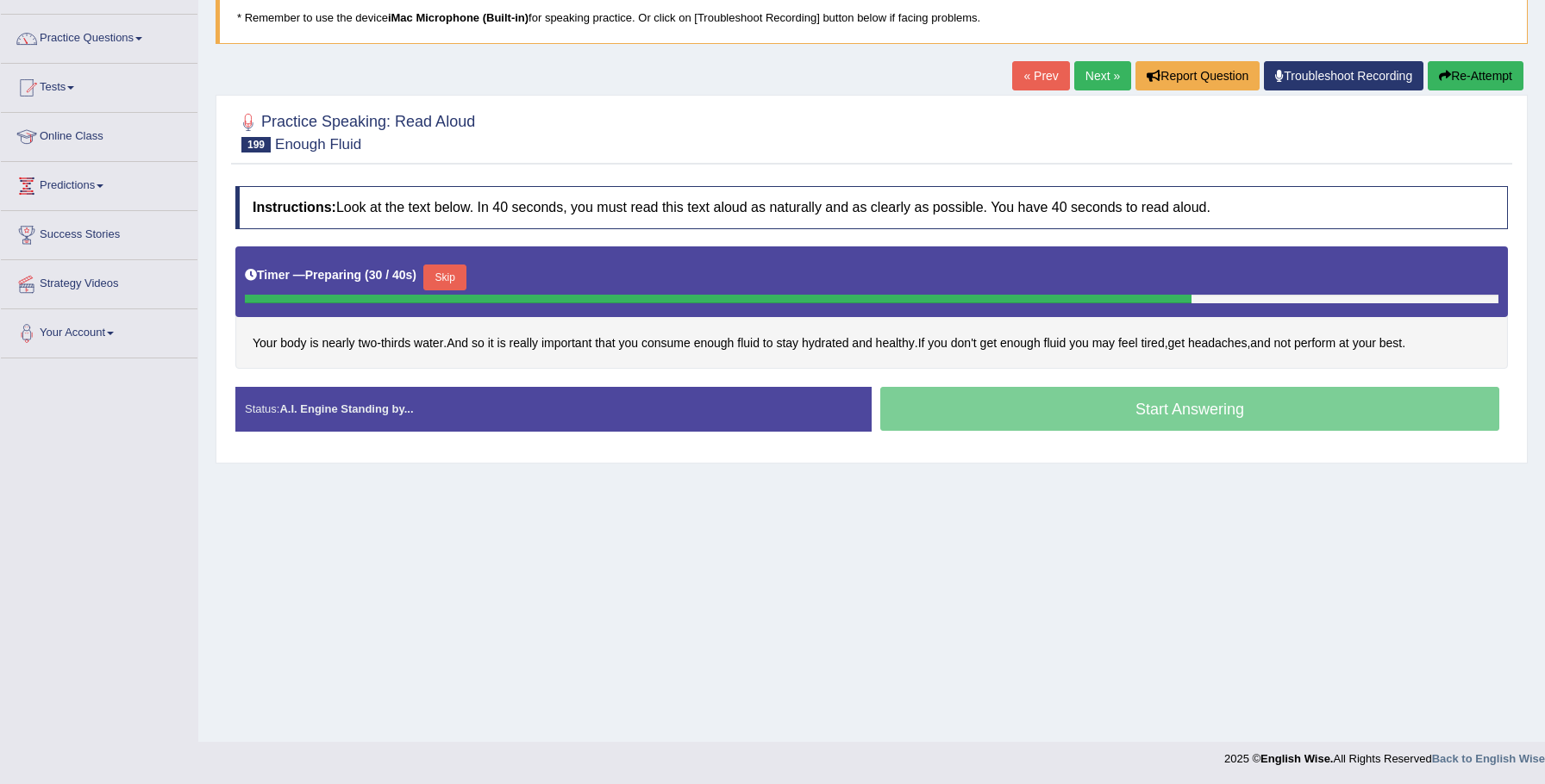
click at [451, 274] on button "Skip" at bounding box center [445, 277] width 43 height 26
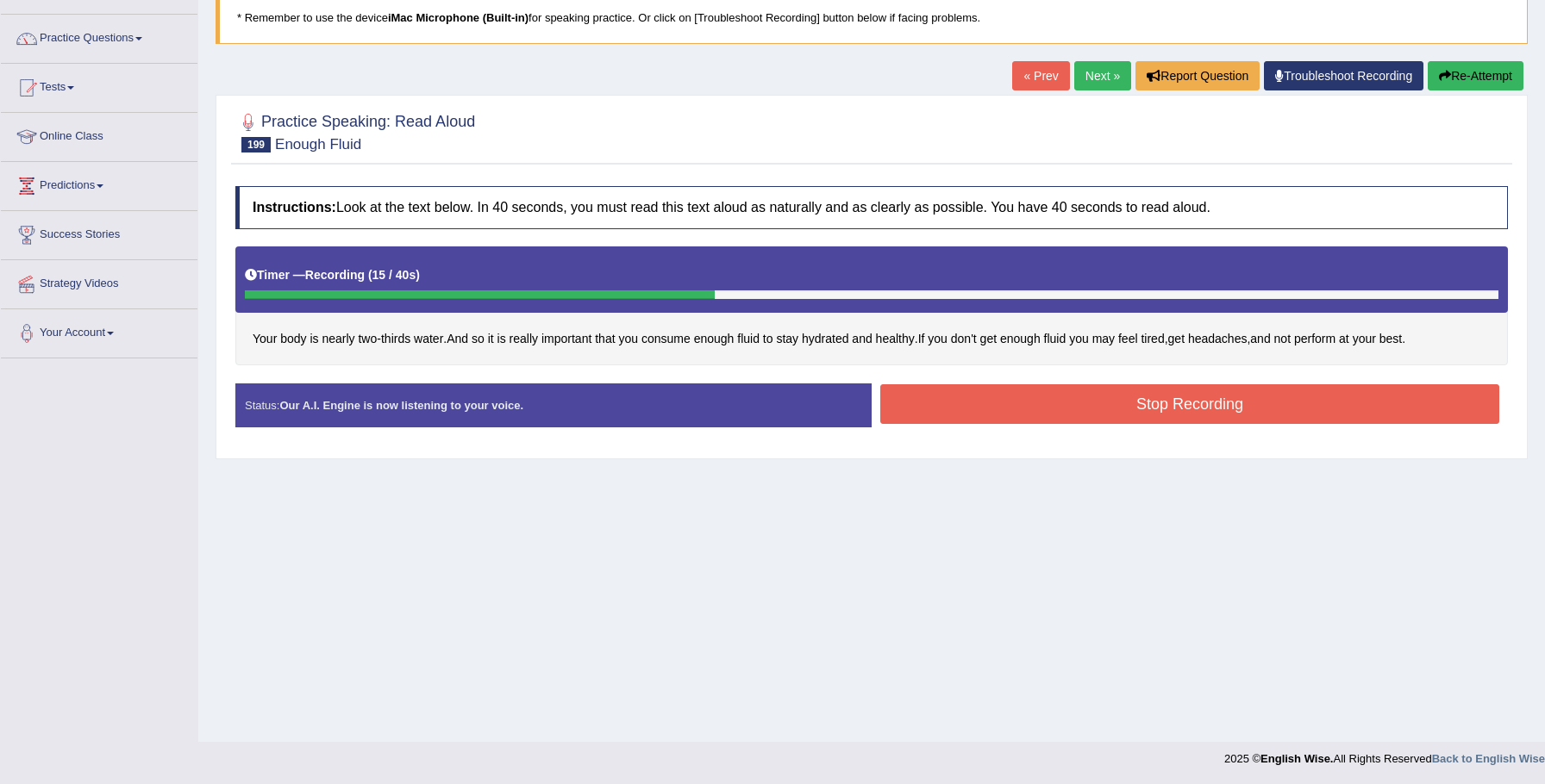
click at [972, 411] on button "Stop Recording" at bounding box center [1189, 404] width 619 height 40
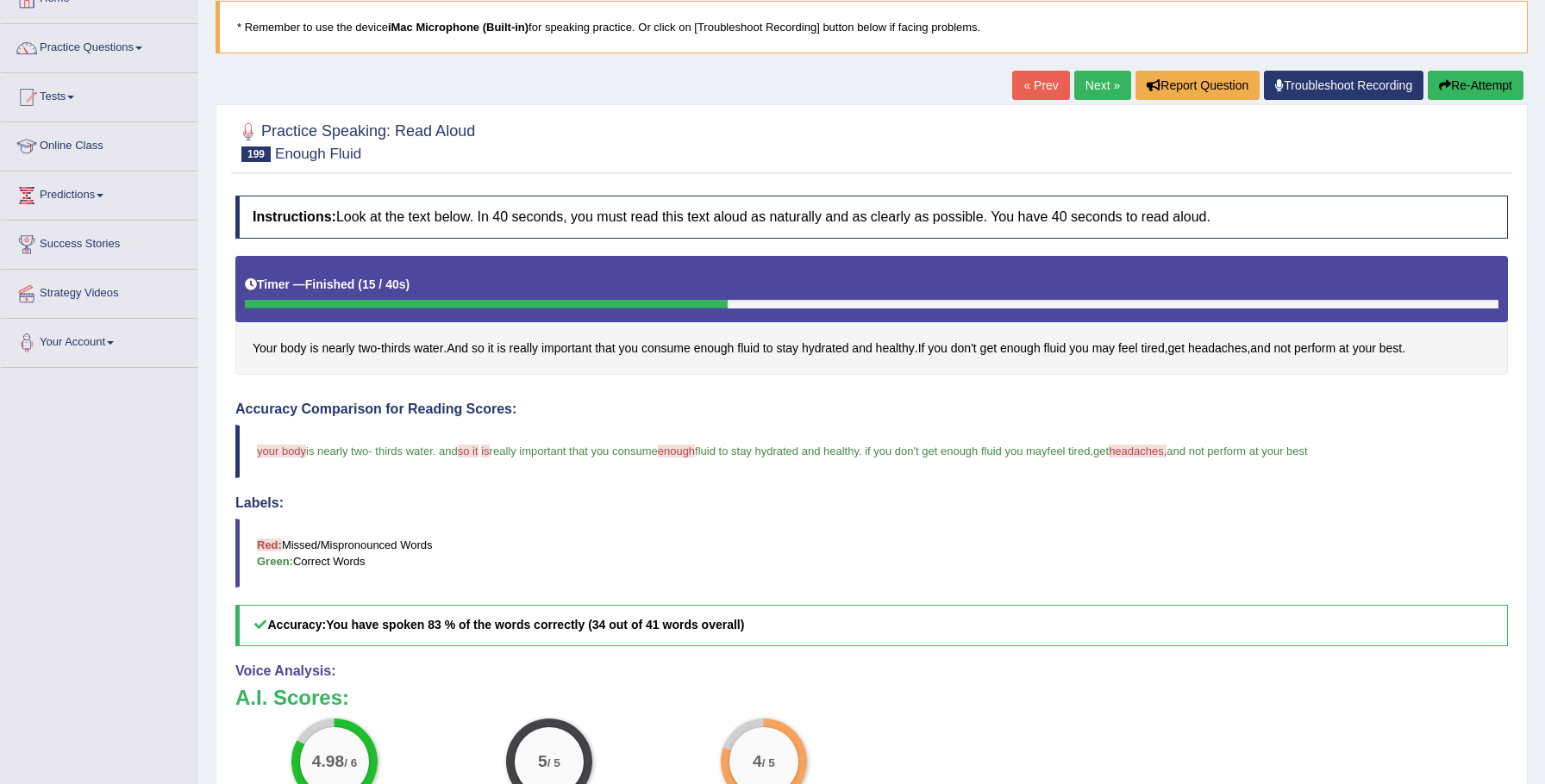
scroll to position [0, 0]
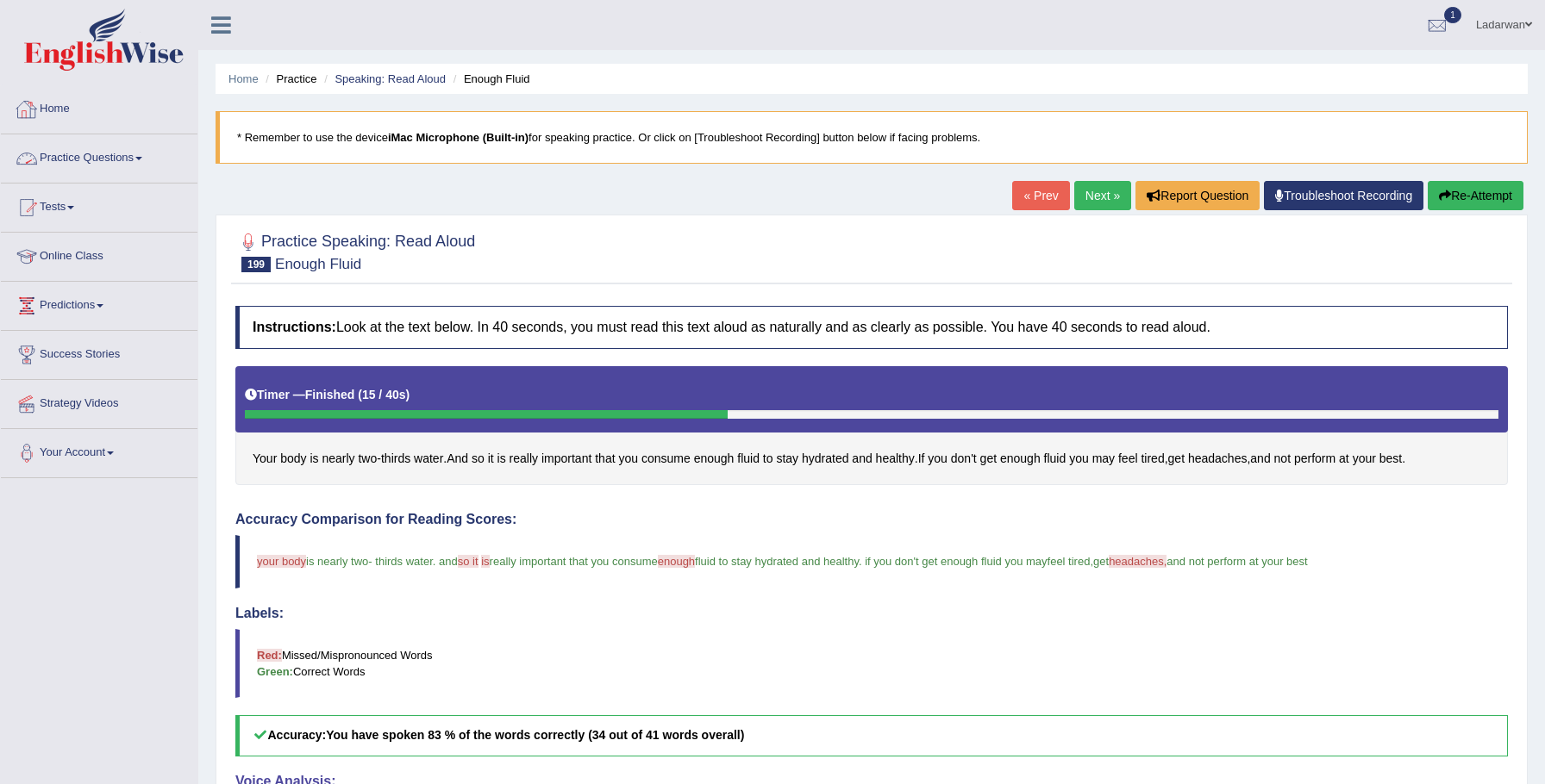
click at [71, 109] on link "Home" at bounding box center [99, 107] width 196 height 43
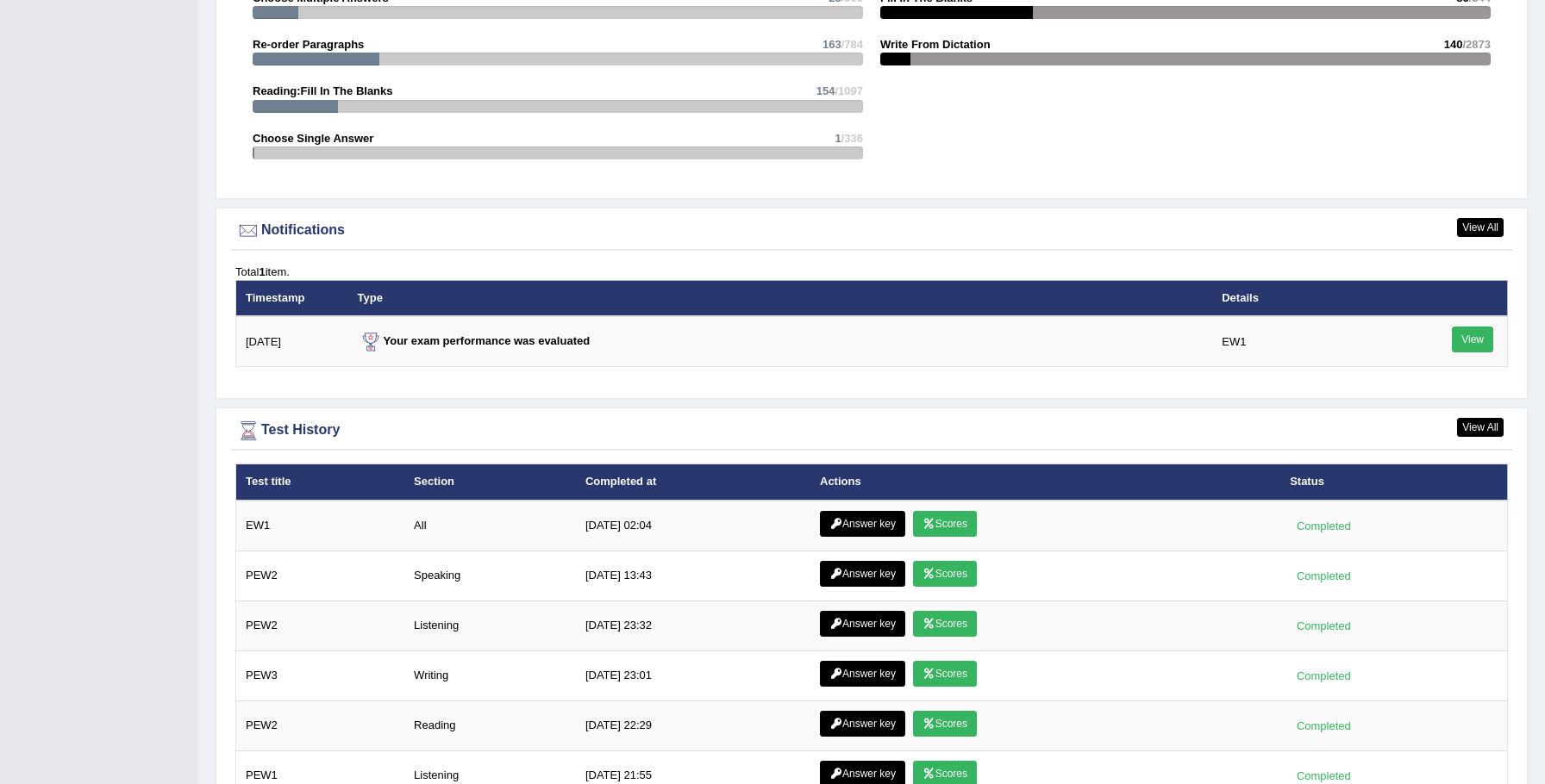
scroll to position [2100, 0]
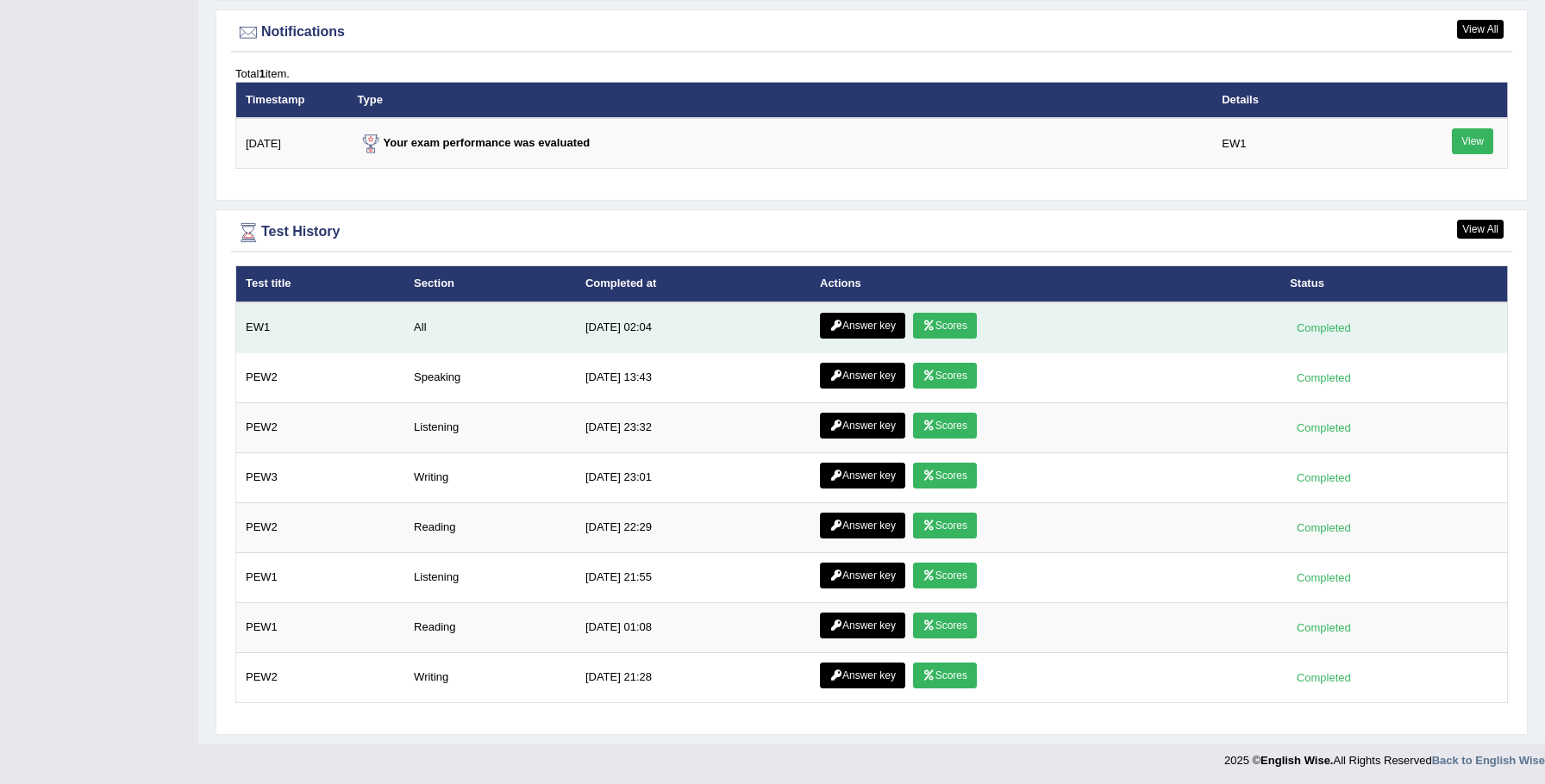
click at [944, 328] on link "Scores" at bounding box center [944, 326] width 64 height 26
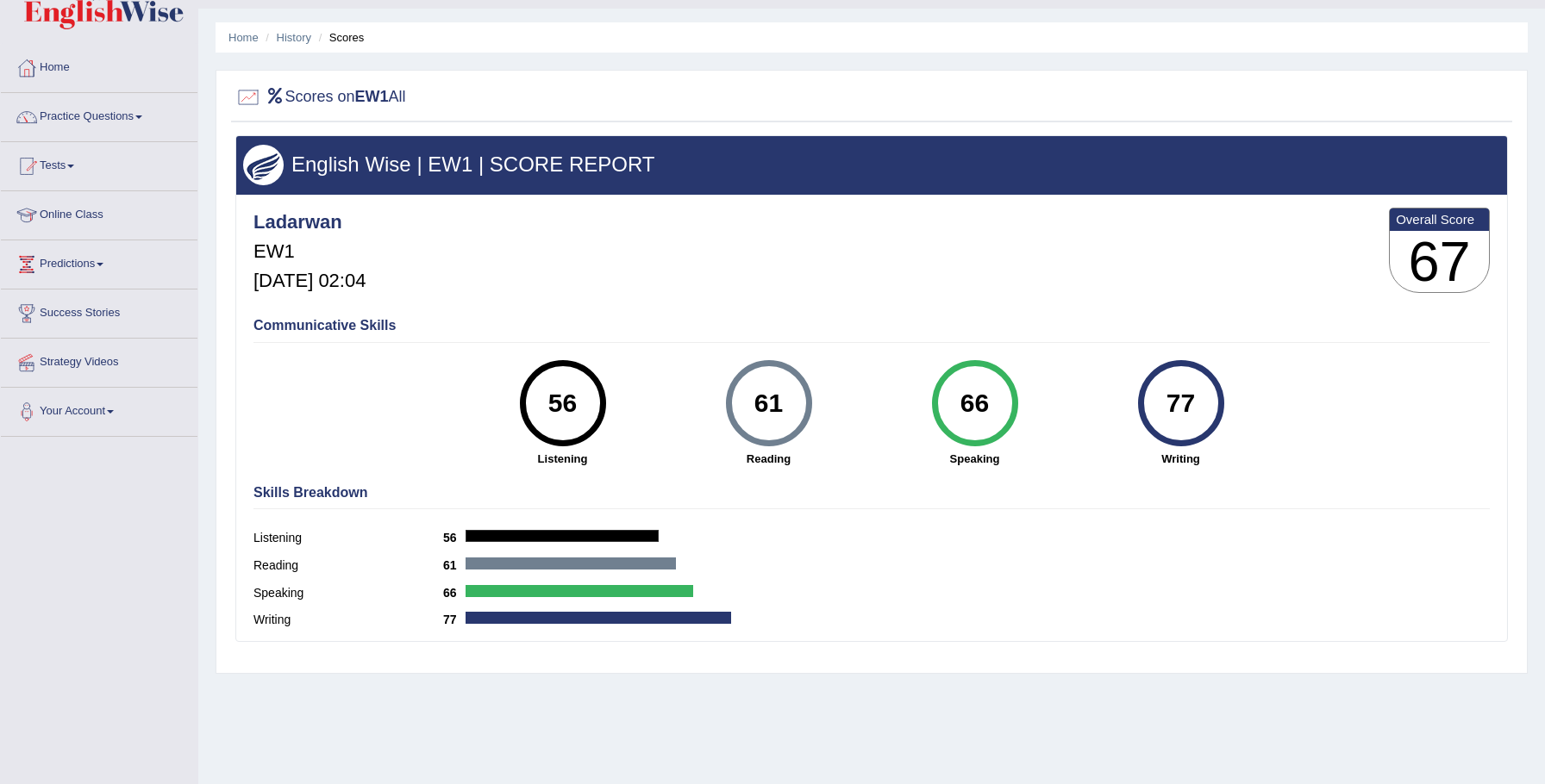
scroll to position [50, 0]
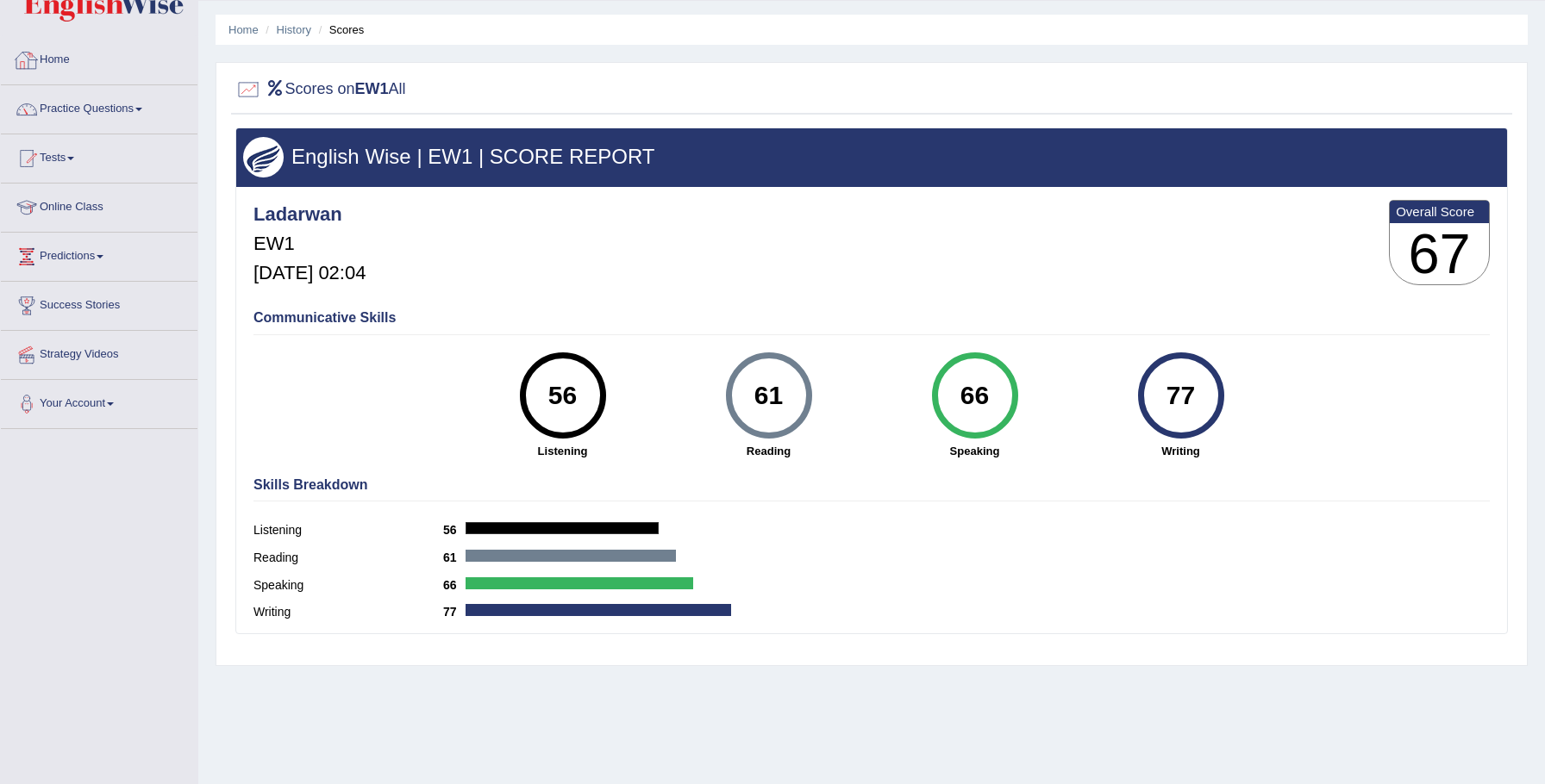
click at [58, 53] on link "Home" at bounding box center [99, 58] width 196 height 43
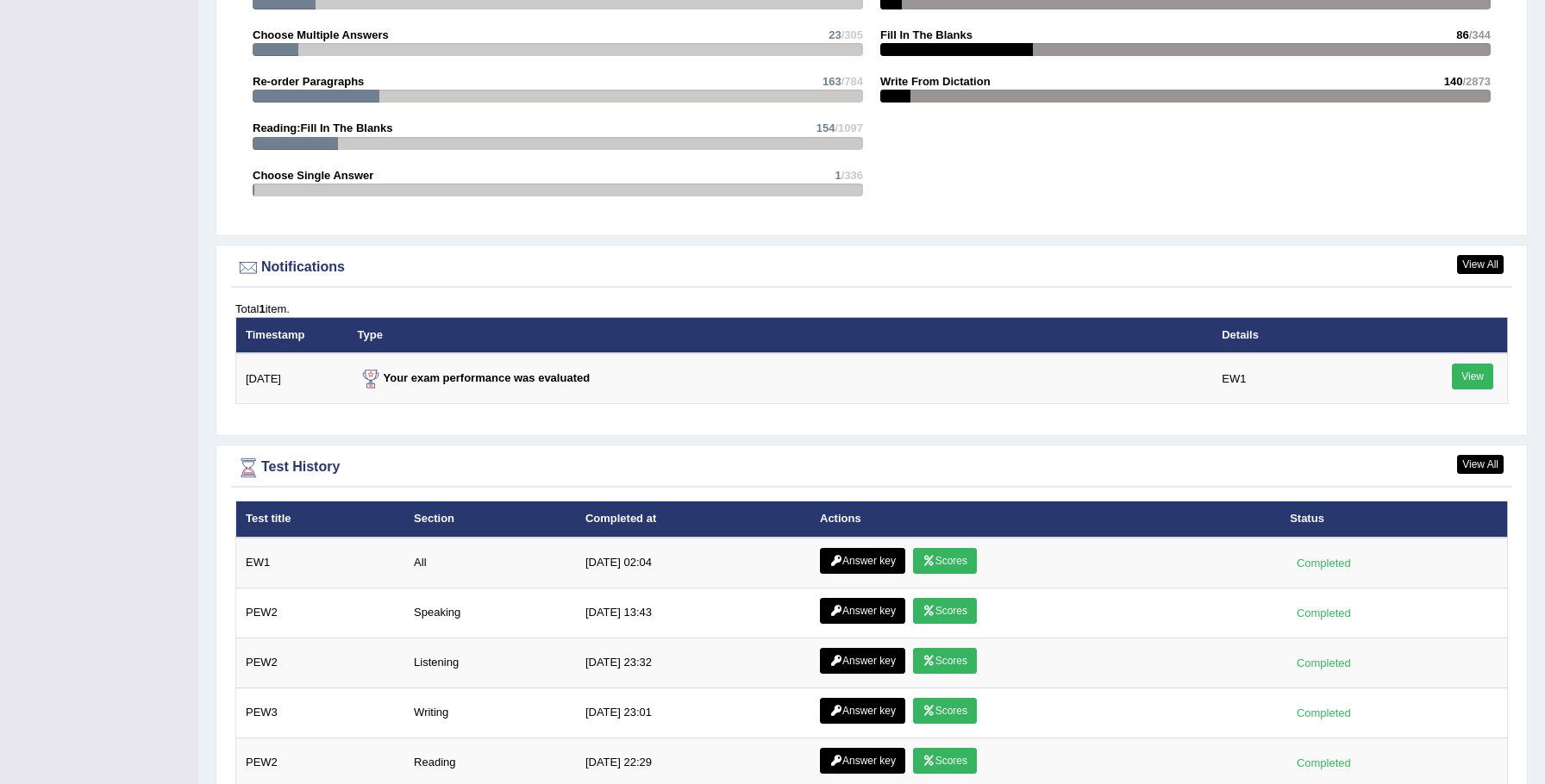
scroll to position [2100, 0]
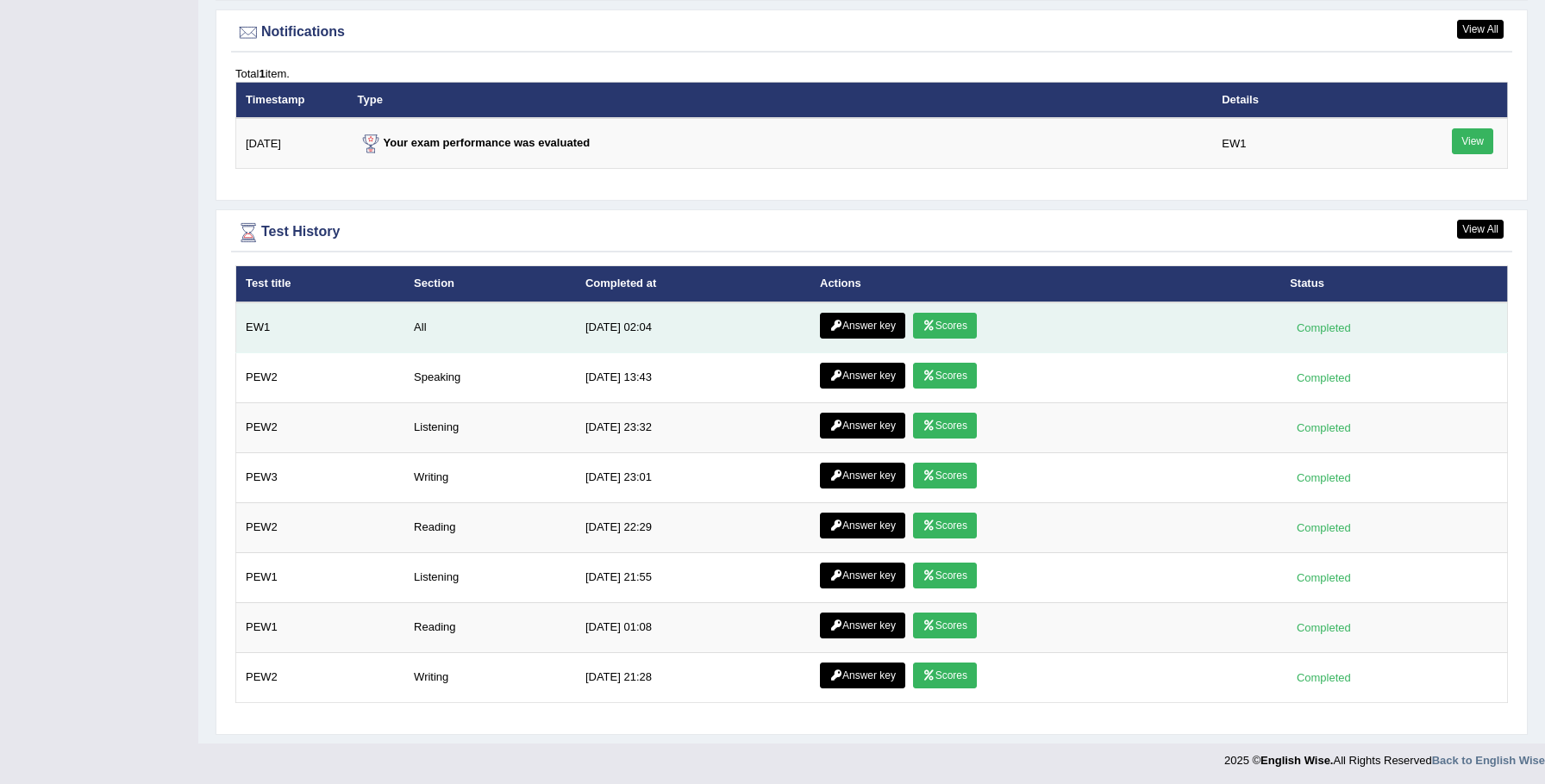
click at [876, 334] on link "Answer key" at bounding box center [863, 326] width 86 height 26
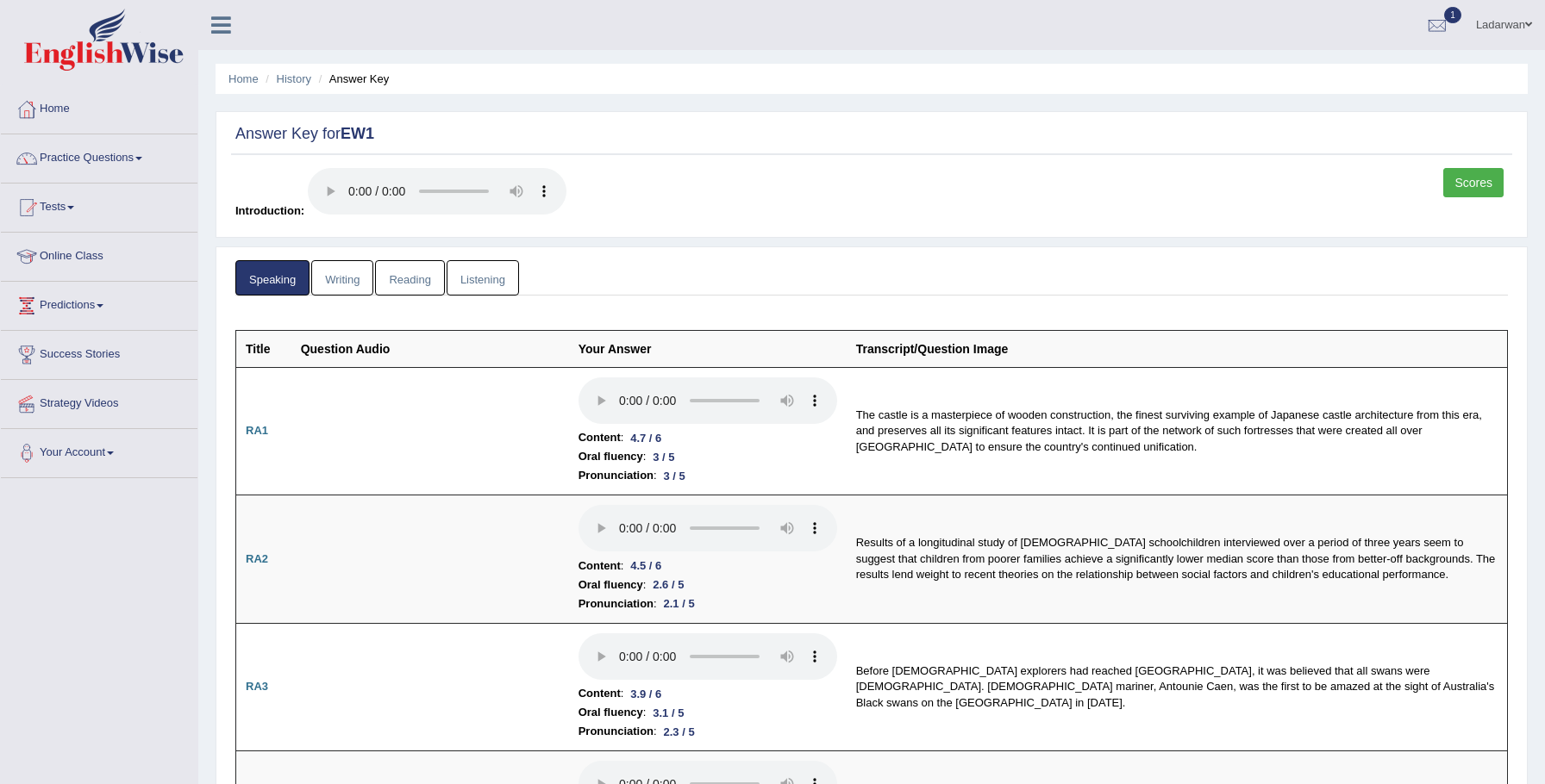
click at [349, 276] on link "Writing" at bounding box center [342, 277] width 62 height 35
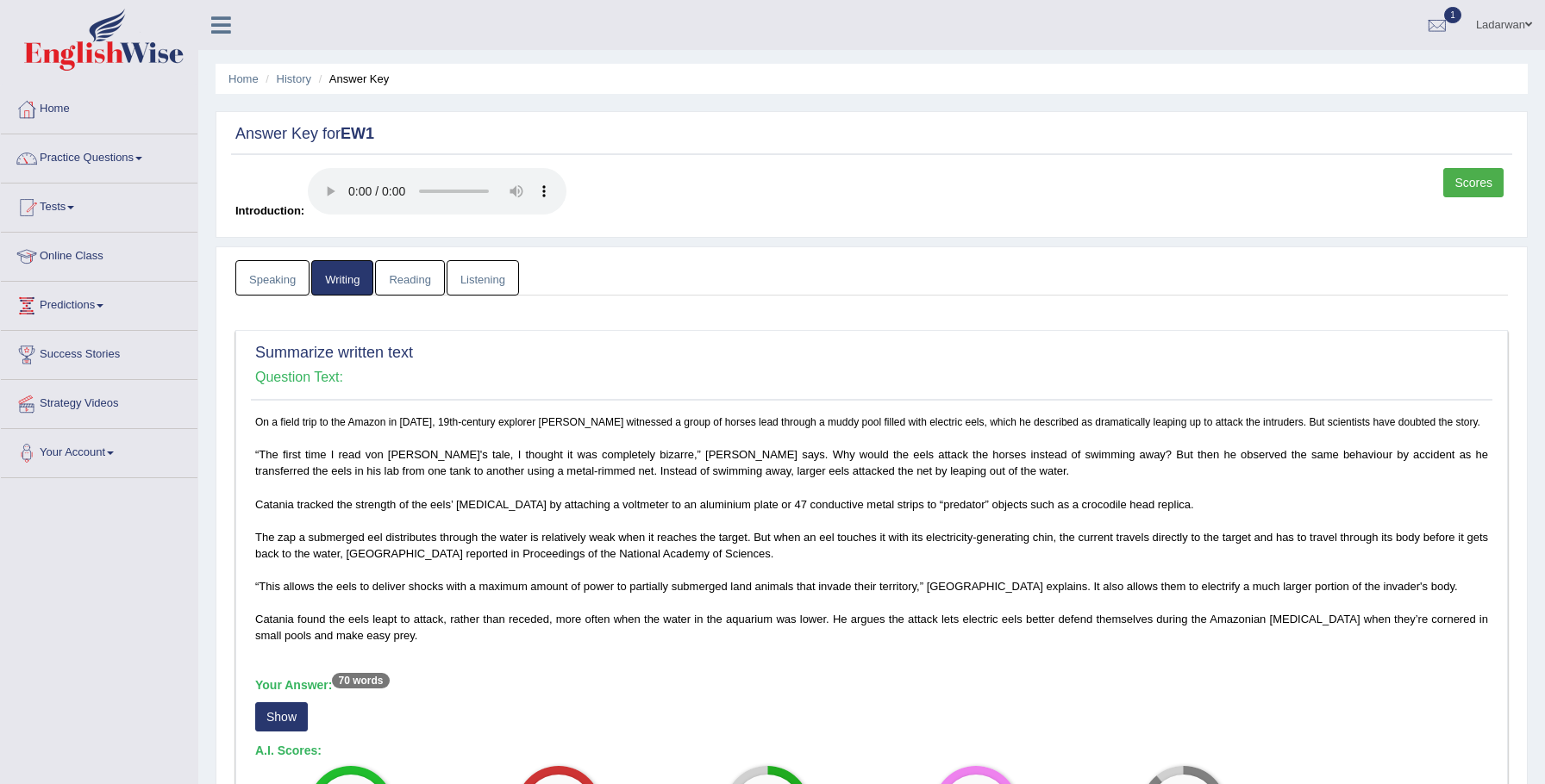
click at [414, 289] on link "Reading" at bounding box center [409, 277] width 69 height 35
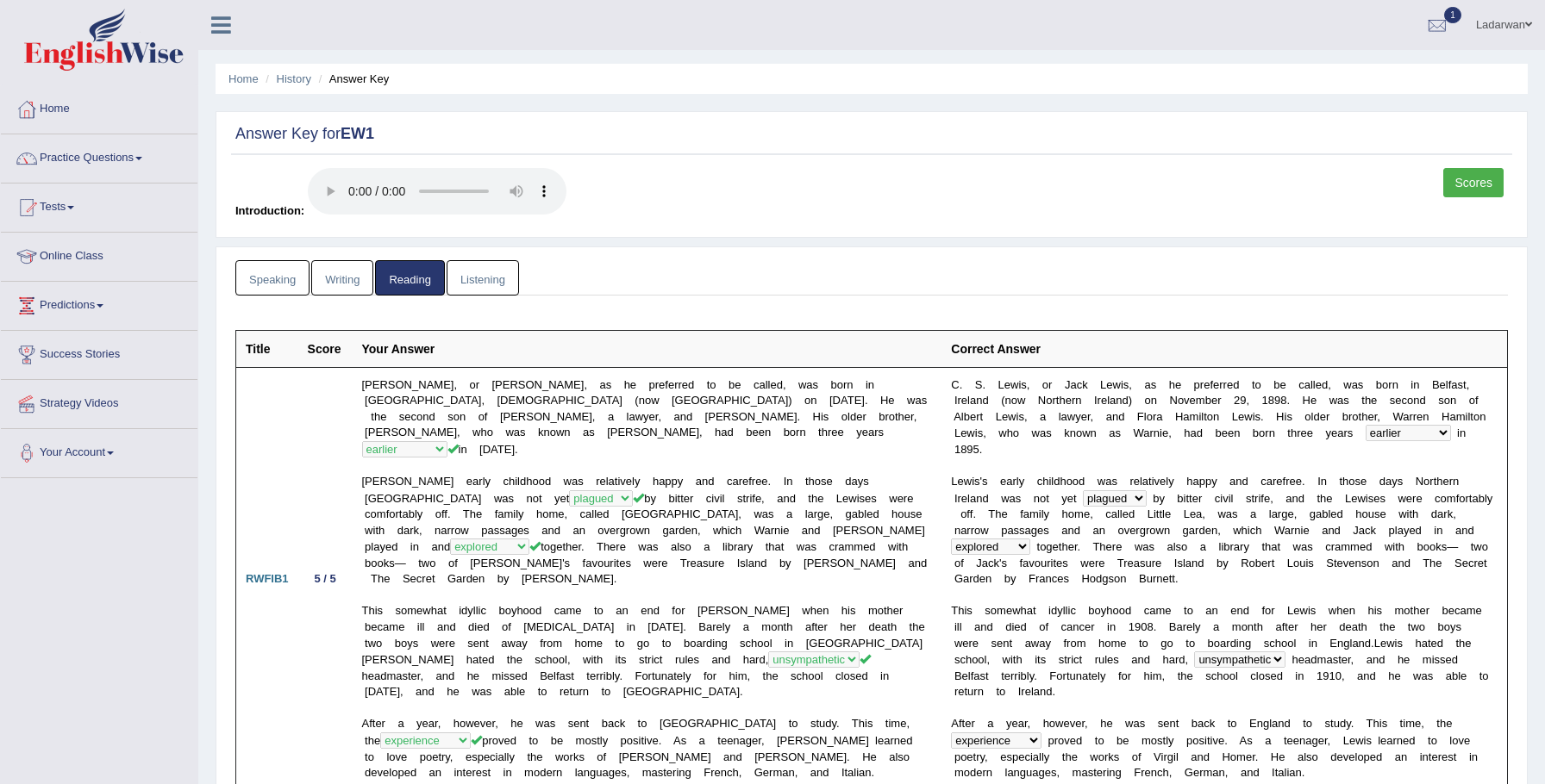
click at [503, 285] on link "Listening" at bounding box center [483, 277] width 72 height 35
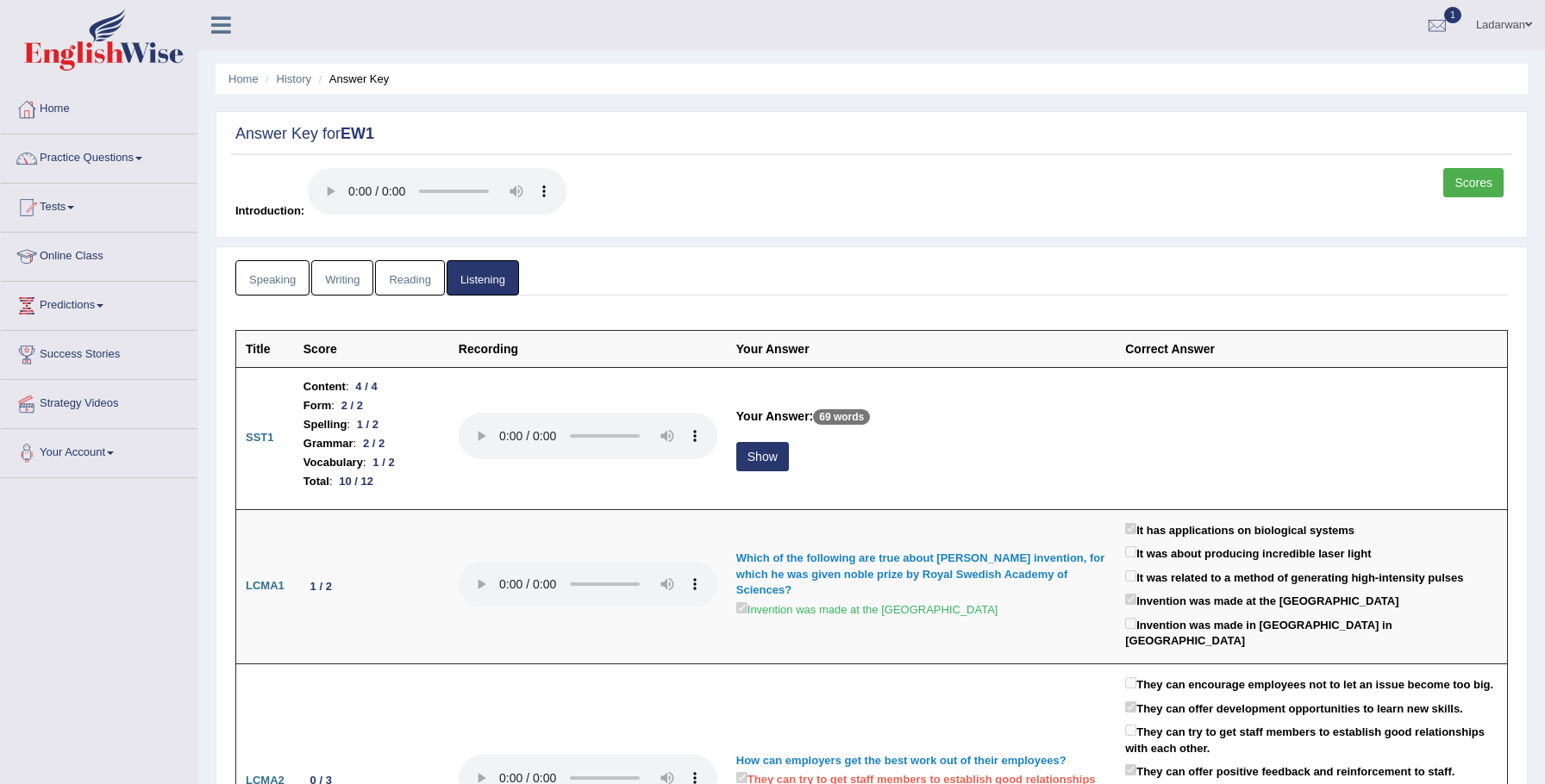
click at [280, 275] on link "Speaking" at bounding box center [272, 277] width 74 height 35
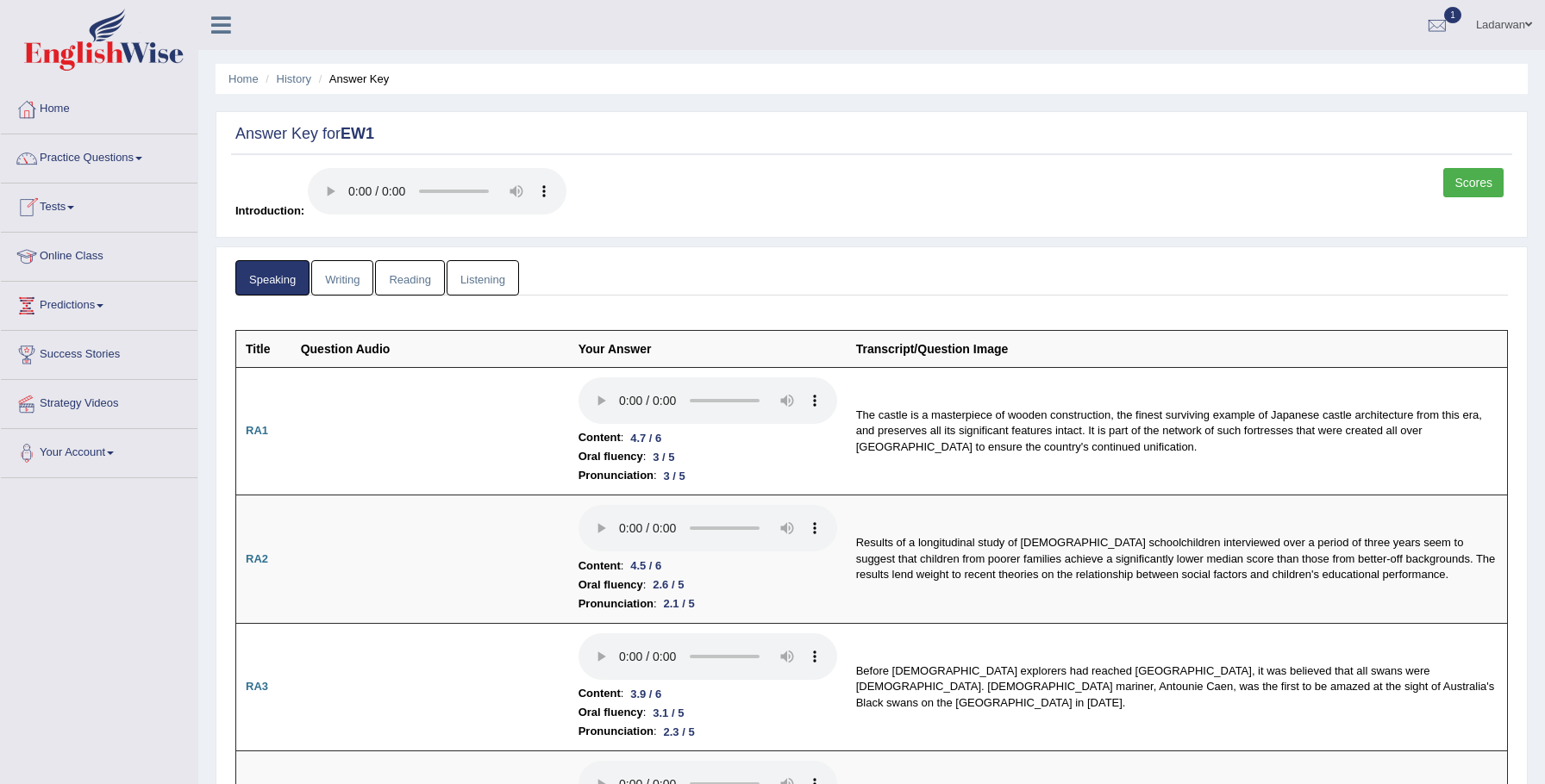
click at [345, 274] on link "Writing" at bounding box center [342, 277] width 62 height 35
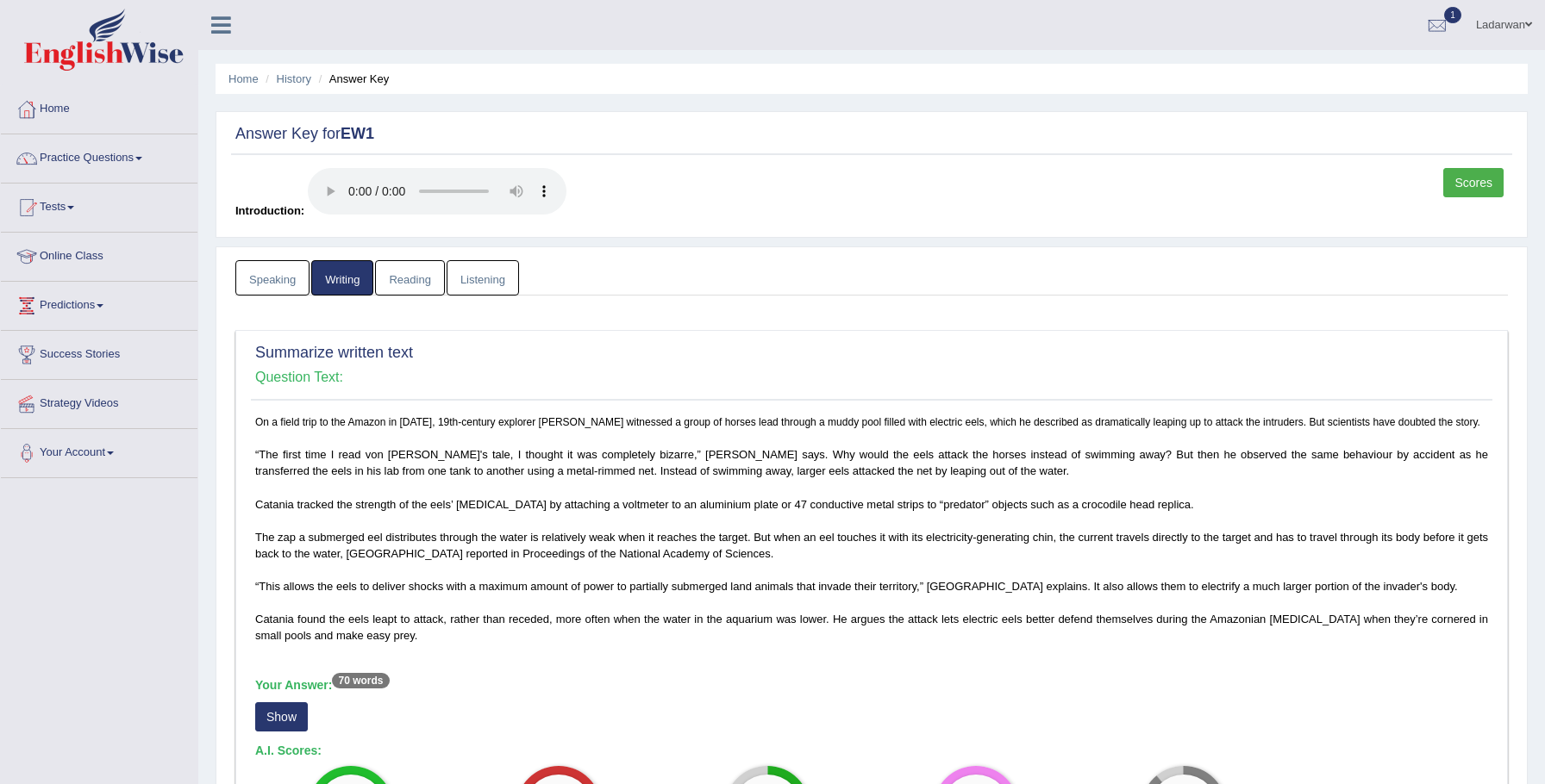
click at [416, 276] on link "Reading" at bounding box center [409, 277] width 69 height 35
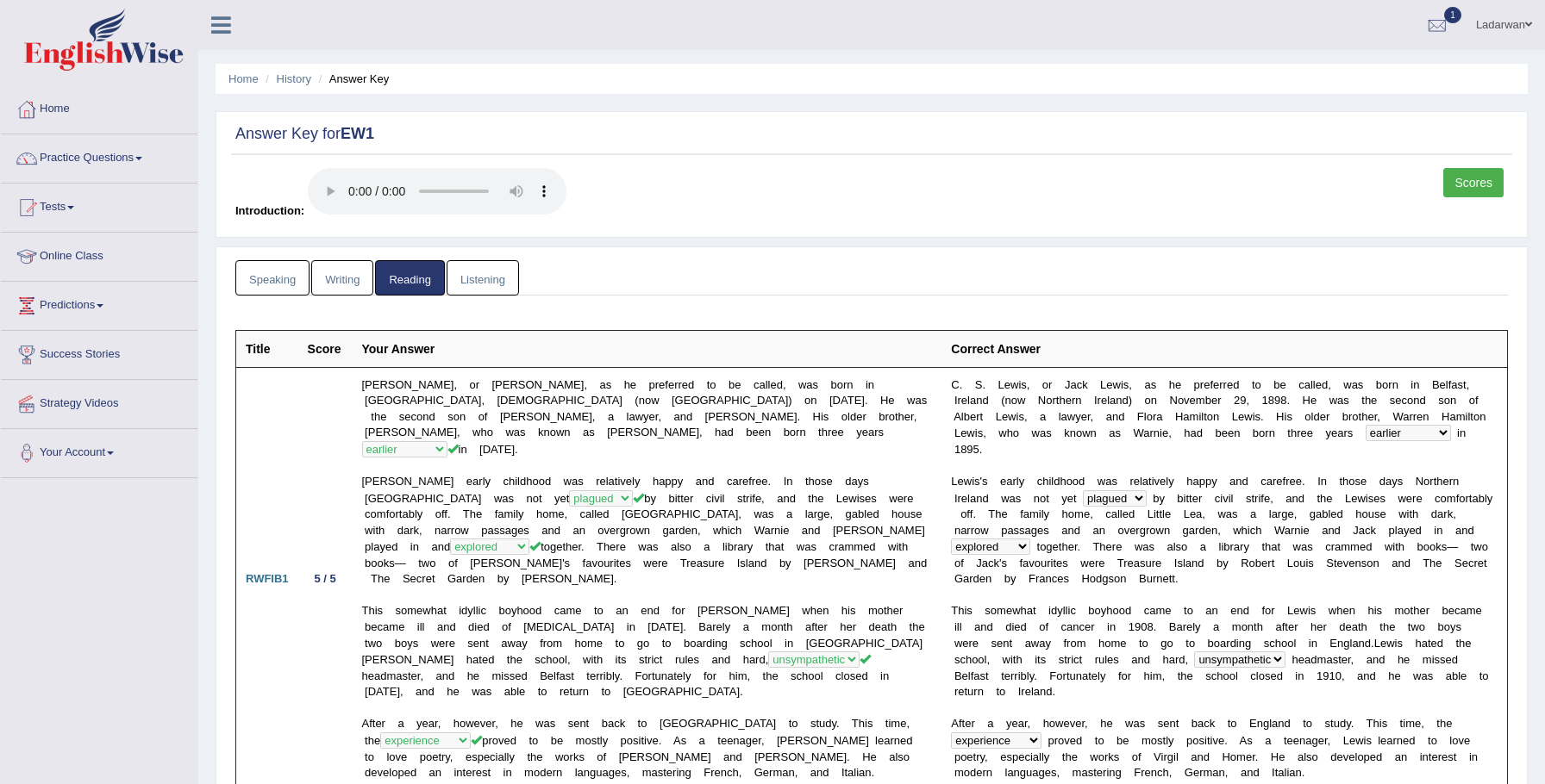
click at [1472, 185] on link "Scores" at bounding box center [1473, 183] width 60 height 30
